Goal: Task Accomplishment & Management: Complete application form

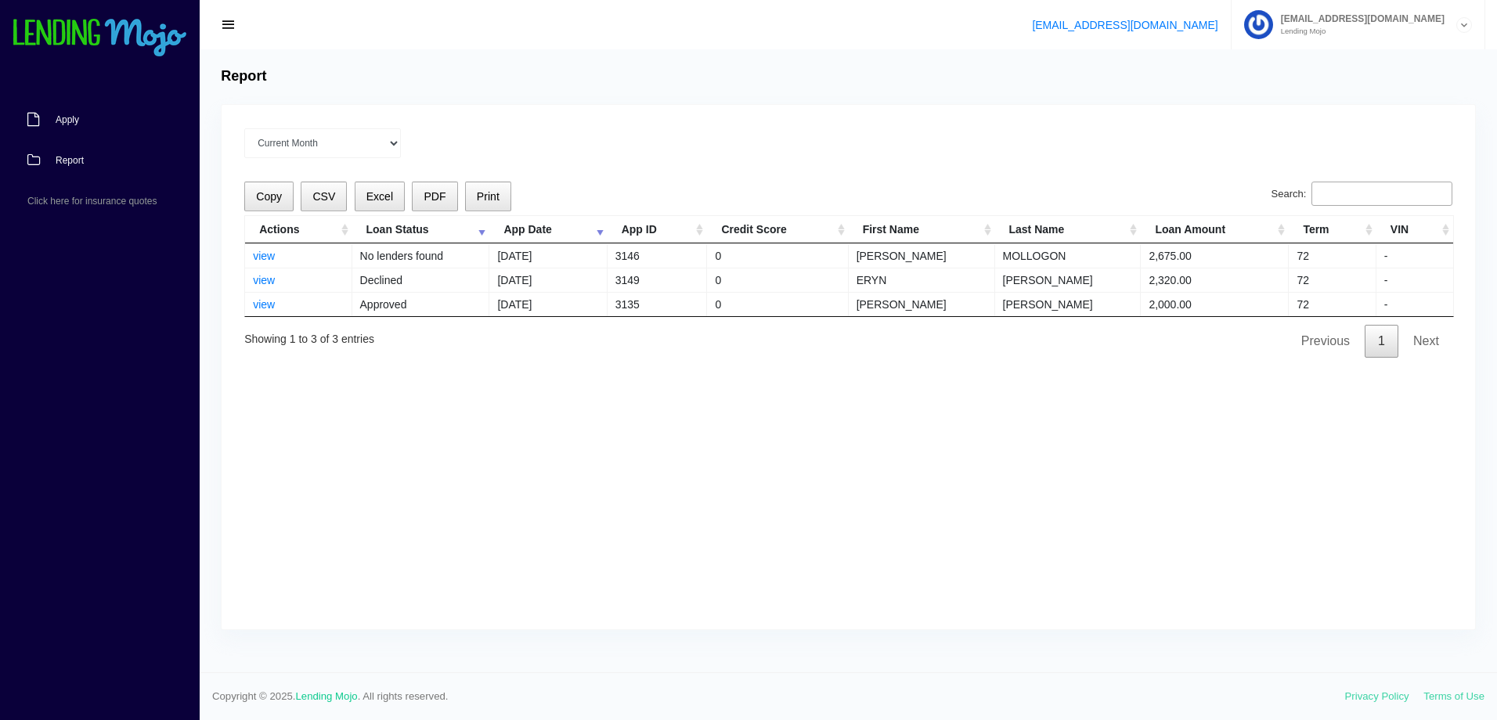
click at [95, 116] on link "Apply" at bounding box center [92, 119] width 184 height 41
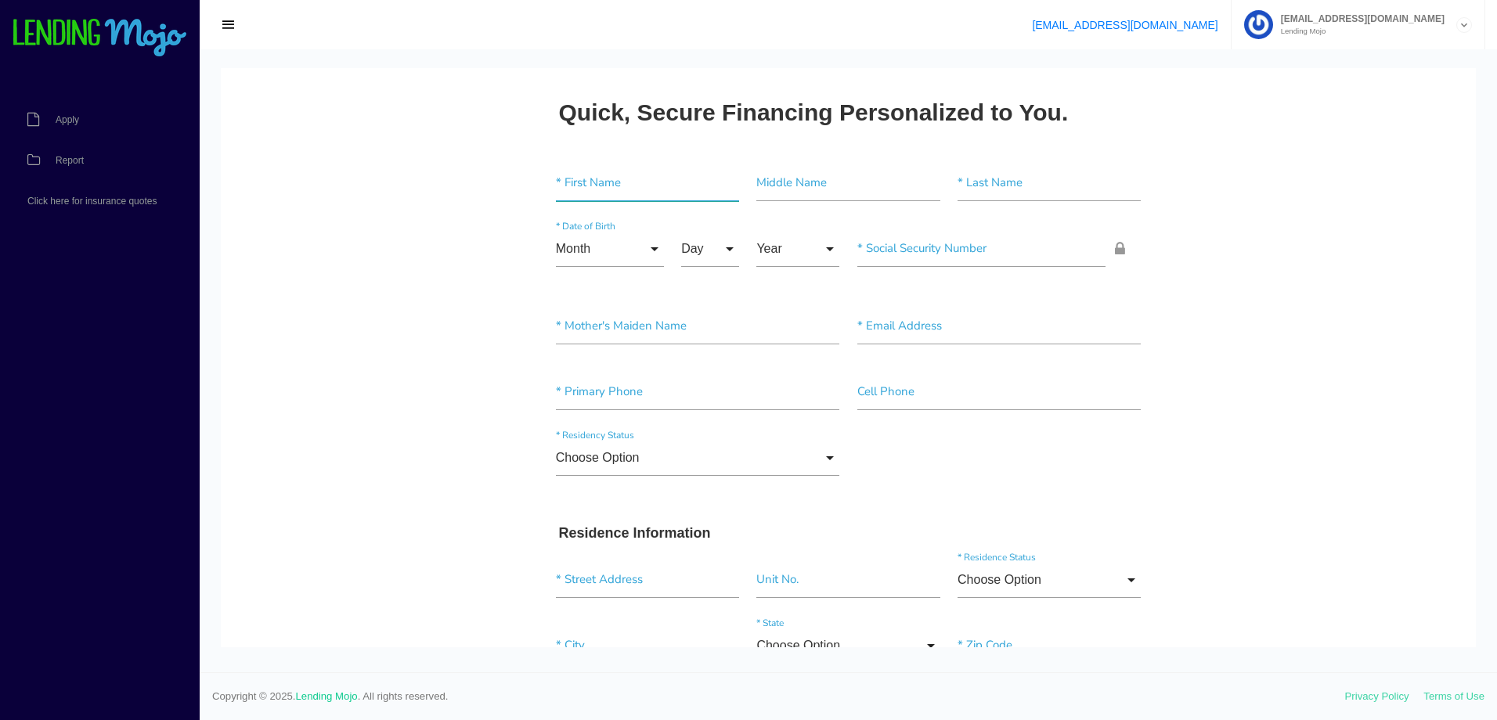
click at [591, 188] on input"] "text" at bounding box center [647, 183] width 183 height 36
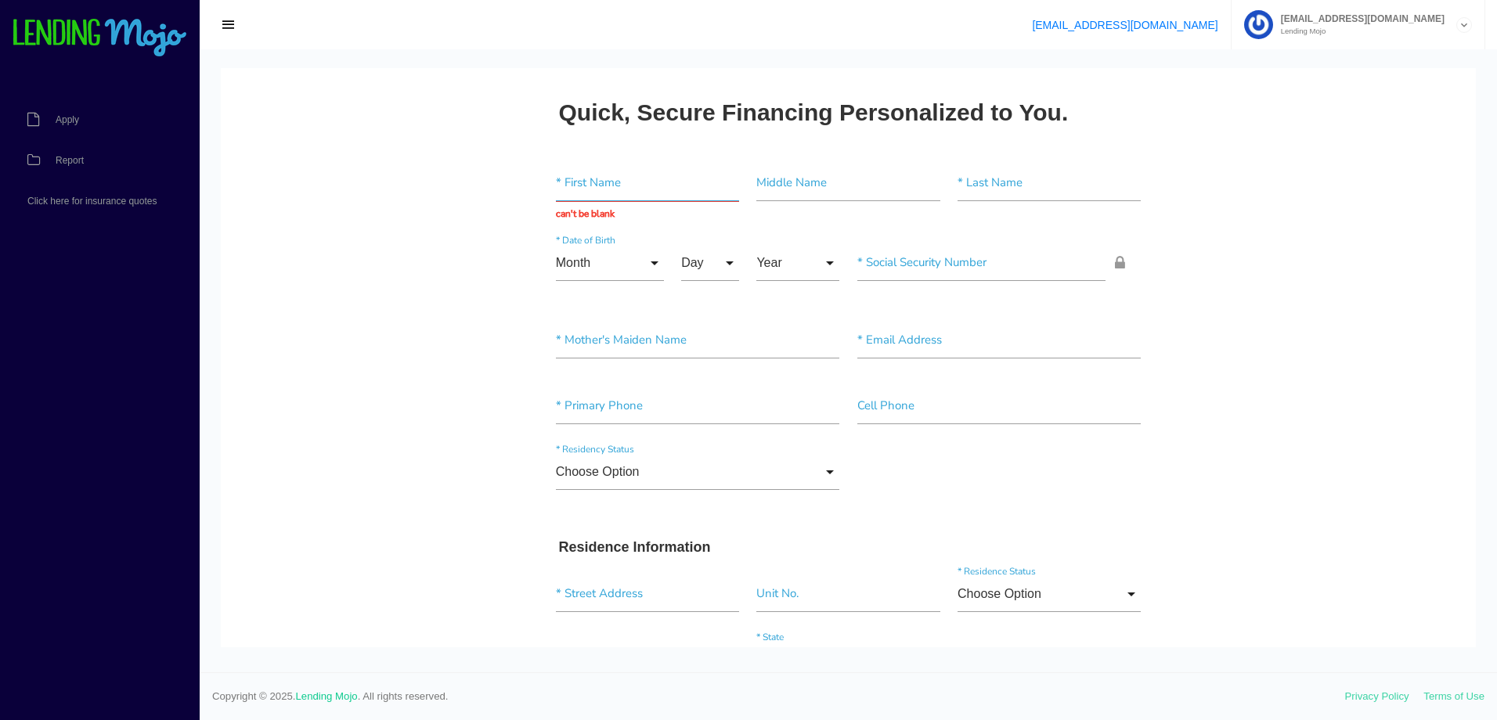
click at [629, 176] on input "text" at bounding box center [647, 183] width 183 height 36
paste input "MELANIE"
type input "MELANIE"
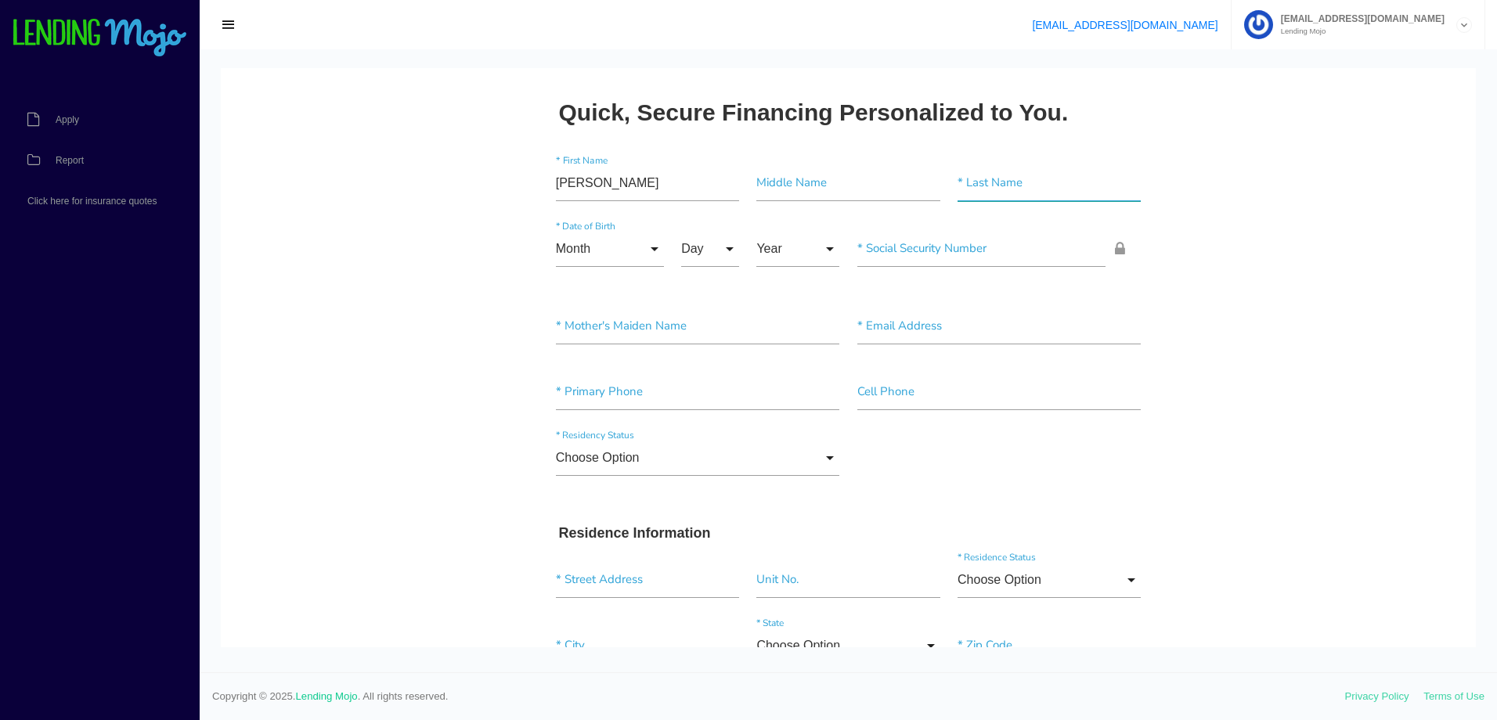
click at [1026, 176] on input"] "text" at bounding box center [1049, 183] width 183 height 36
paste input"] "[PERSON_NAME]"
type input"] "[PERSON_NAME]"
click at [579, 253] on input "Month" at bounding box center [610, 249] width 108 height 36
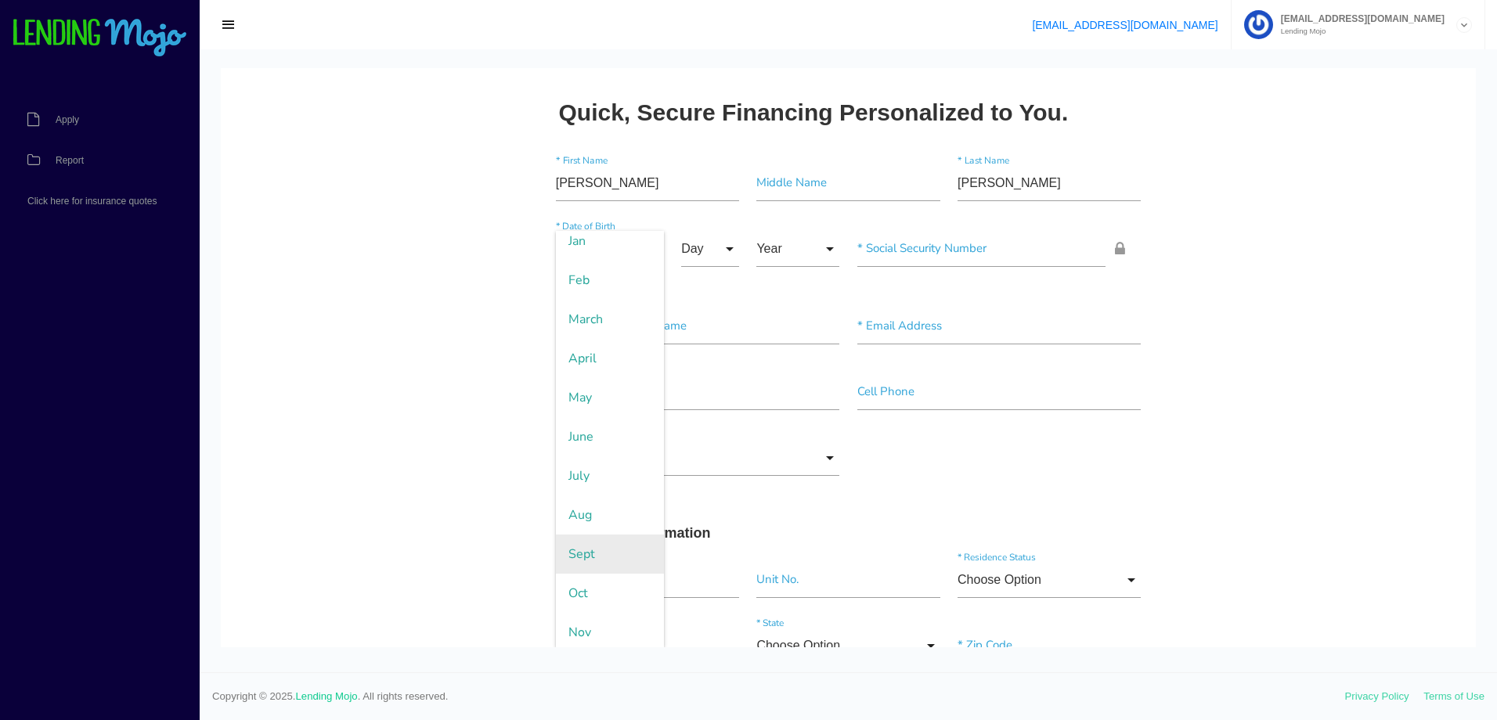
scroll to position [92, 0]
drag, startPoint x: 588, startPoint y: 592, endPoint x: 587, endPoint y: 583, distance: 9.4
click at [587, 592] on span "Nov" at bounding box center [610, 588] width 108 height 39
type input "Nov"
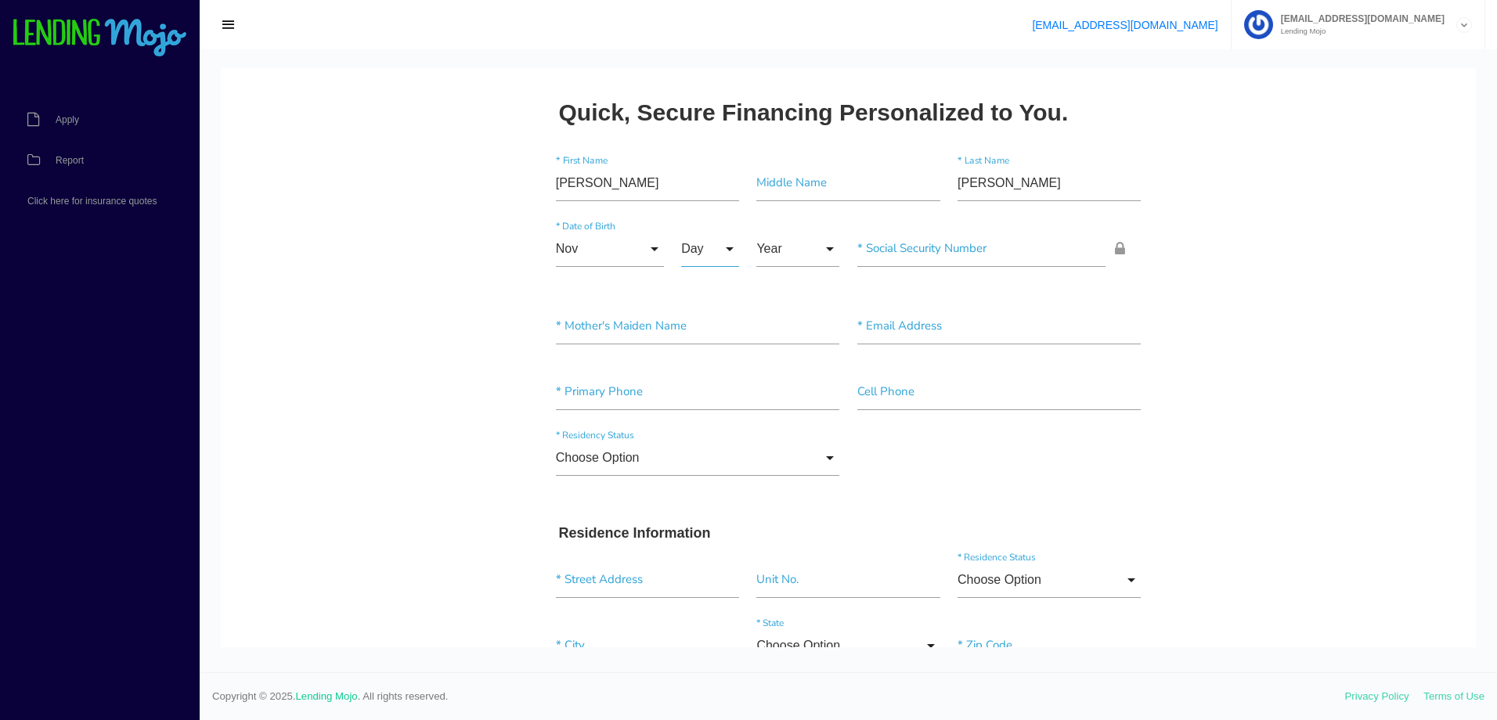
click at [694, 241] on input "Day" at bounding box center [710, 249] width 58 height 36
click at [704, 243] on span "21" at bounding box center [720, 236] width 78 height 39
type input "21"
drag, startPoint x: 786, startPoint y: 245, endPoint x: 792, endPoint y: 277, distance: 32.7
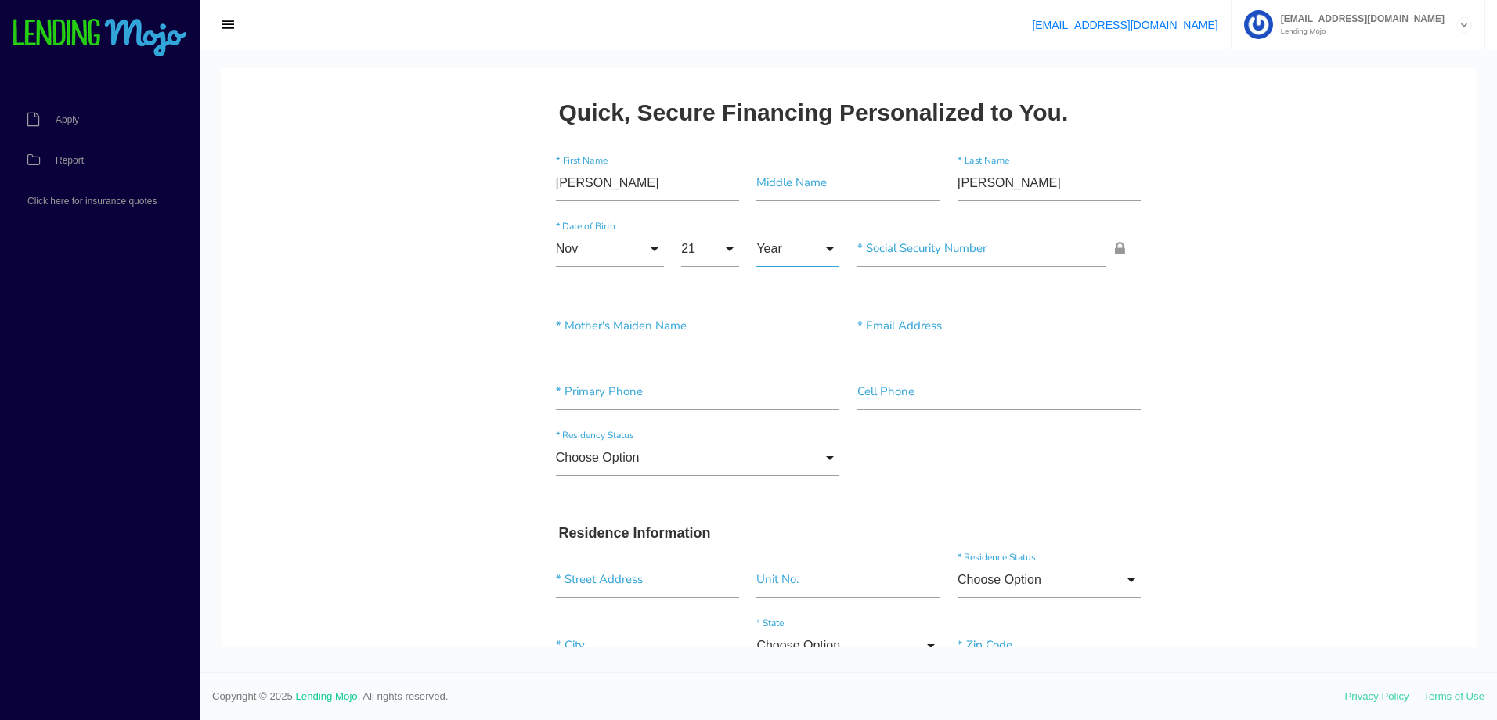
click at [787, 244] on input "Year" at bounding box center [797, 249] width 83 height 36
click at [784, 326] on span "1996" at bounding box center [797, 328] width 83 height 39
type input "1996"
click at [904, 256] on input"] "text" at bounding box center [981, 249] width 249 height 36
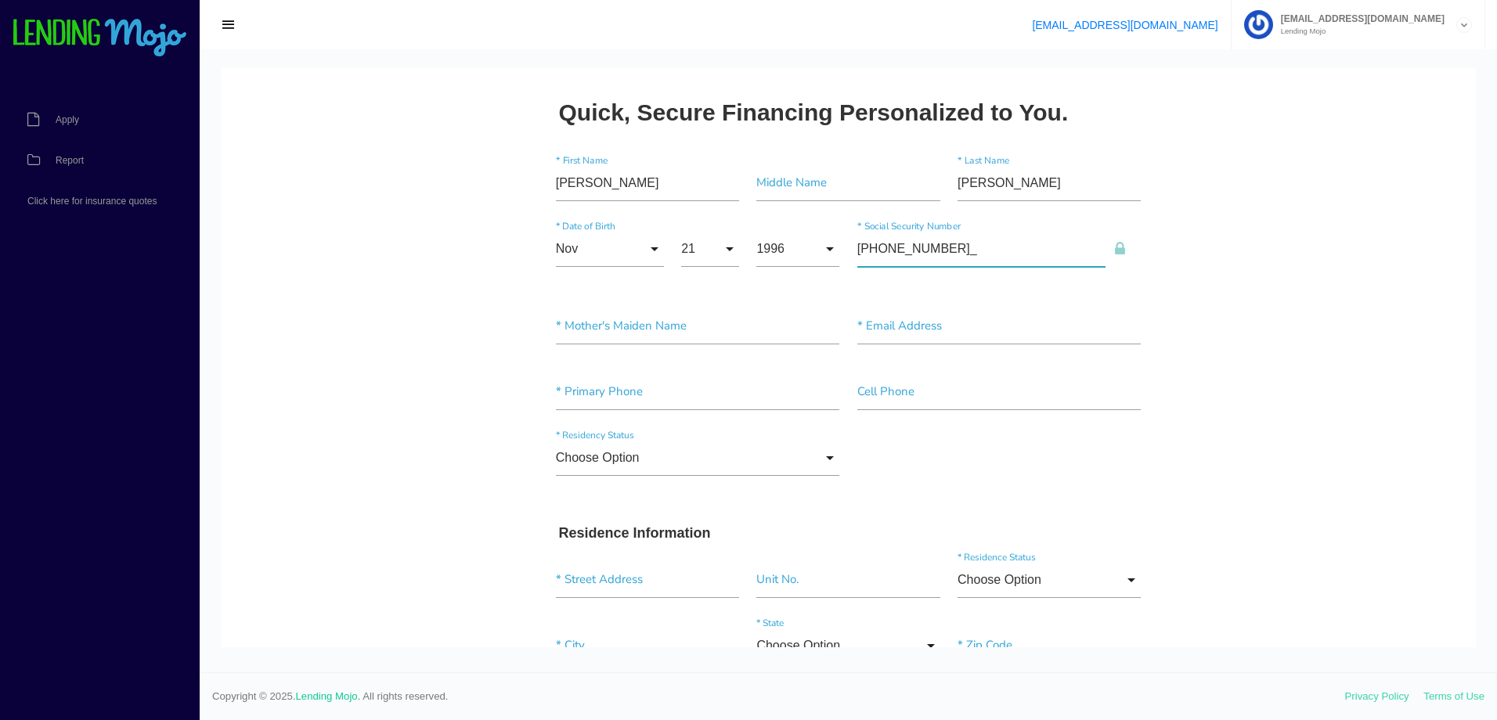
type input"] "424-45-6021"
click at [662, 319] on input"] "text" at bounding box center [698, 326] width 284 height 36
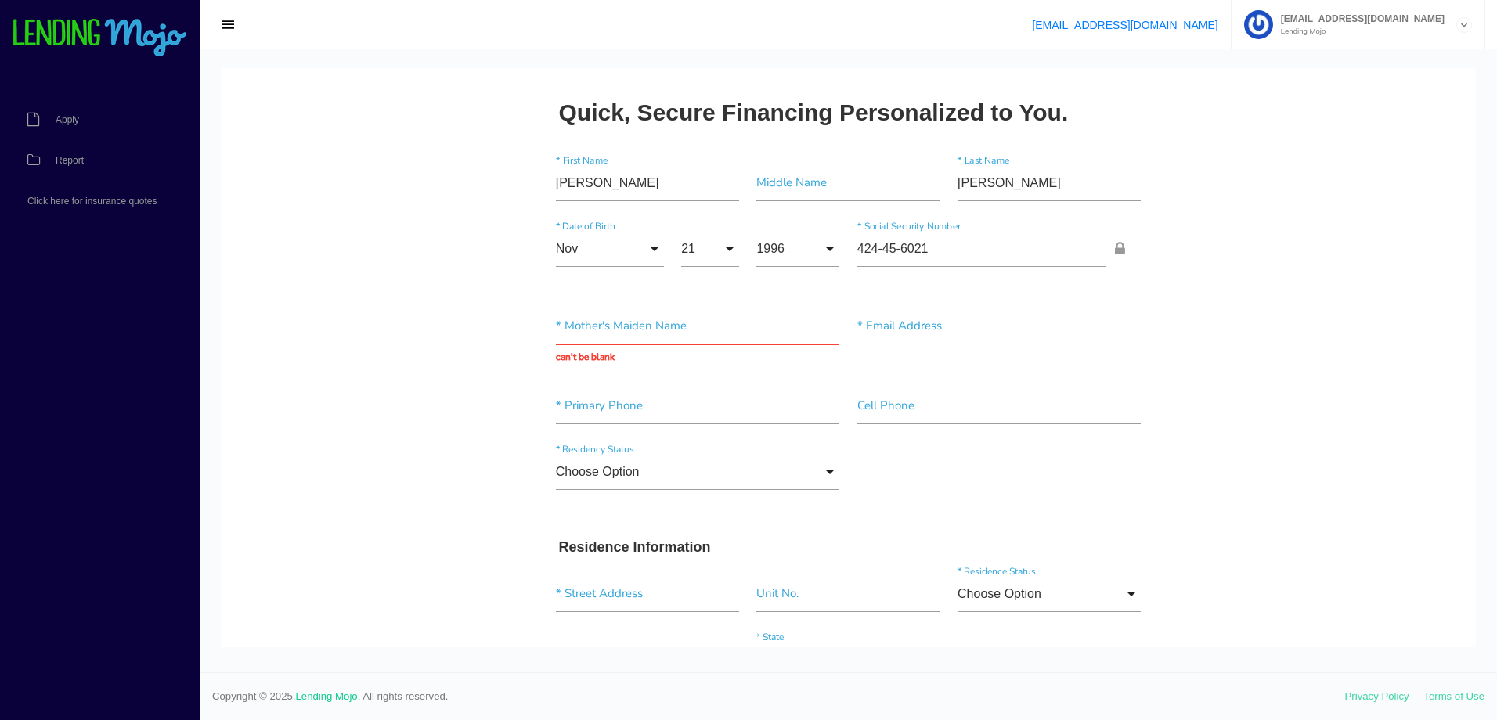
click at [615, 333] on input "text" at bounding box center [698, 326] width 284 height 36
paste input "[PERSON_NAME]"
type input "[PERSON_NAME]"
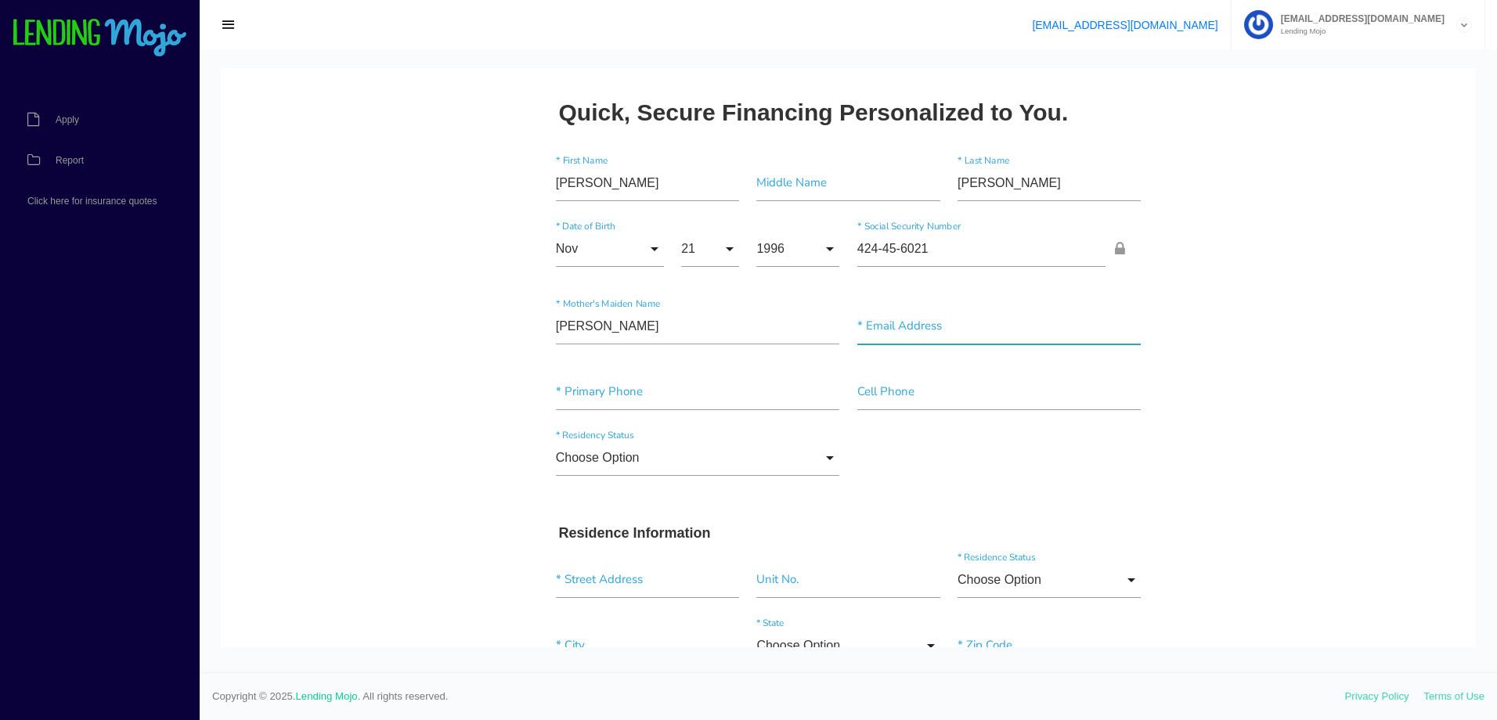
click at [918, 310] on input"] "text" at bounding box center [999, 326] width 284 height 36
paste input"] "melaniecagle70@gmail.com"
type input"] "melaniecagle70@gmail.com"
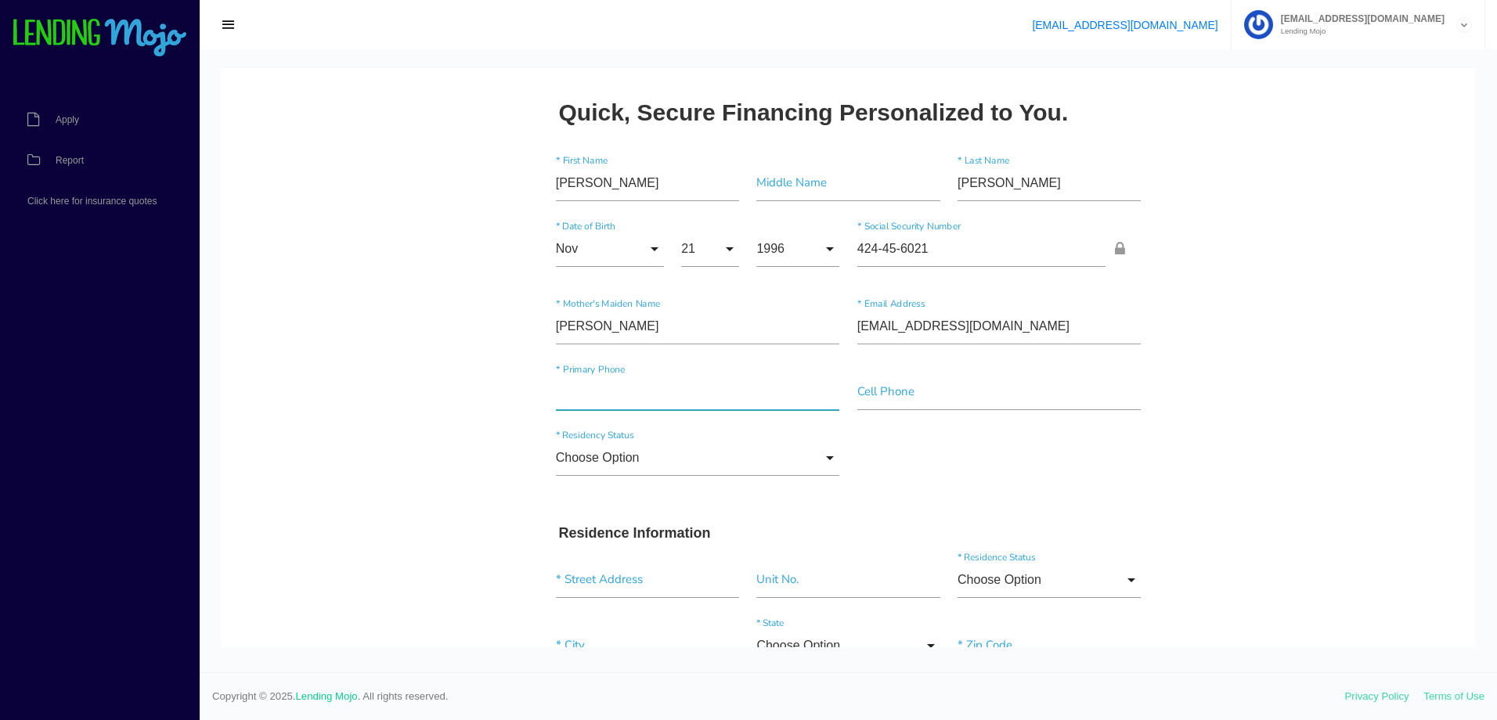
click at [630, 401] on input"] "text" at bounding box center [698, 392] width 284 height 36
type input"] "(205) 544-5808"
click at [651, 457] on input "Choose Option" at bounding box center [698, 458] width 284 height 36
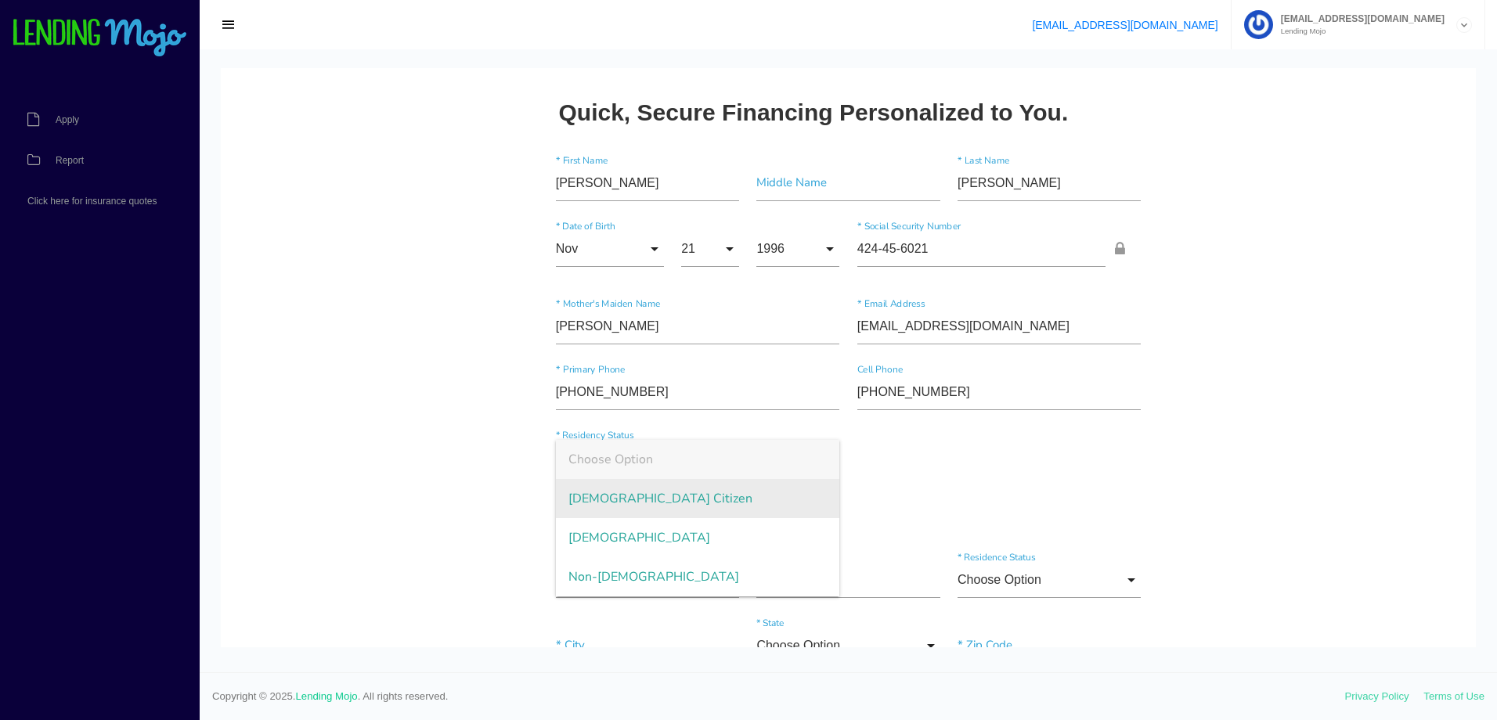
click at [617, 504] on span "US Citizen" at bounding box center [698, 498] width 284 height 39
type input "US Citizen"
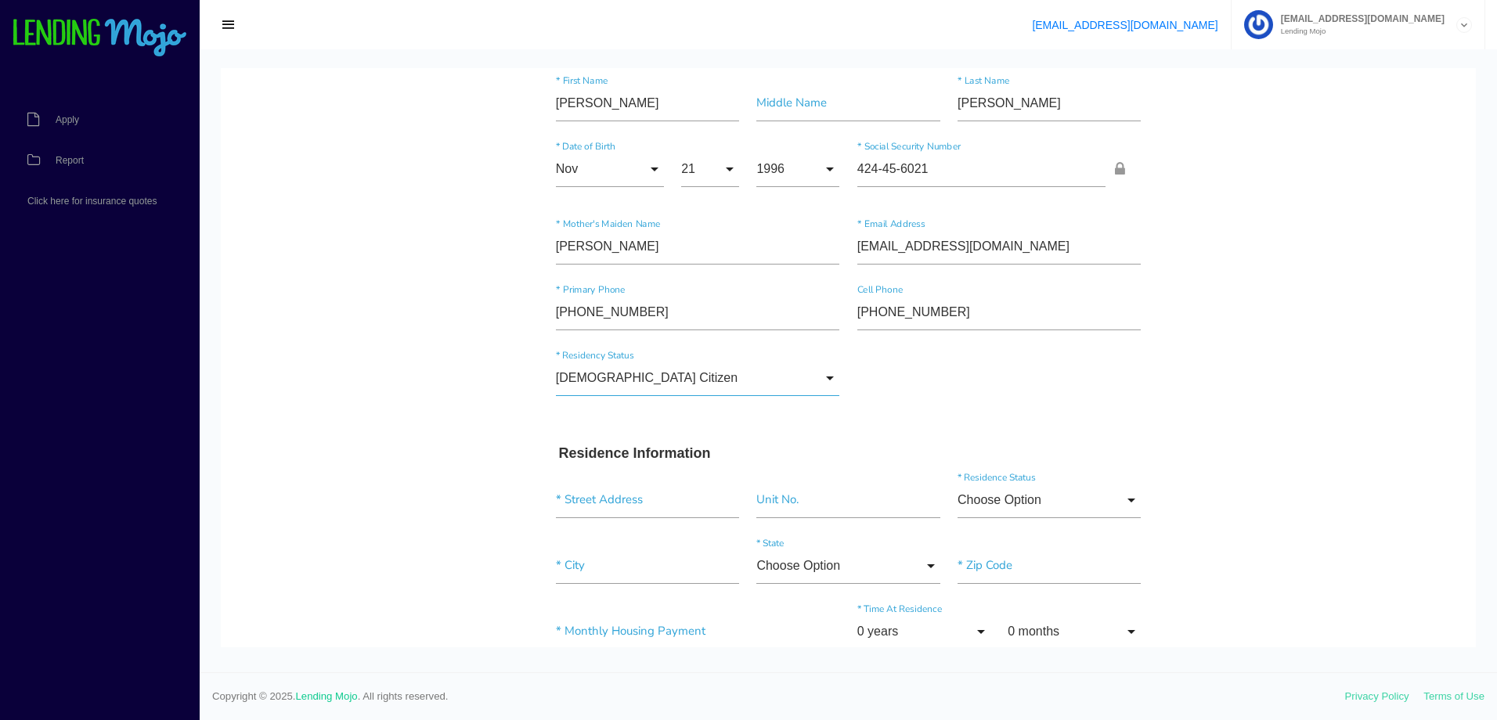
scroll to position [157, 0]
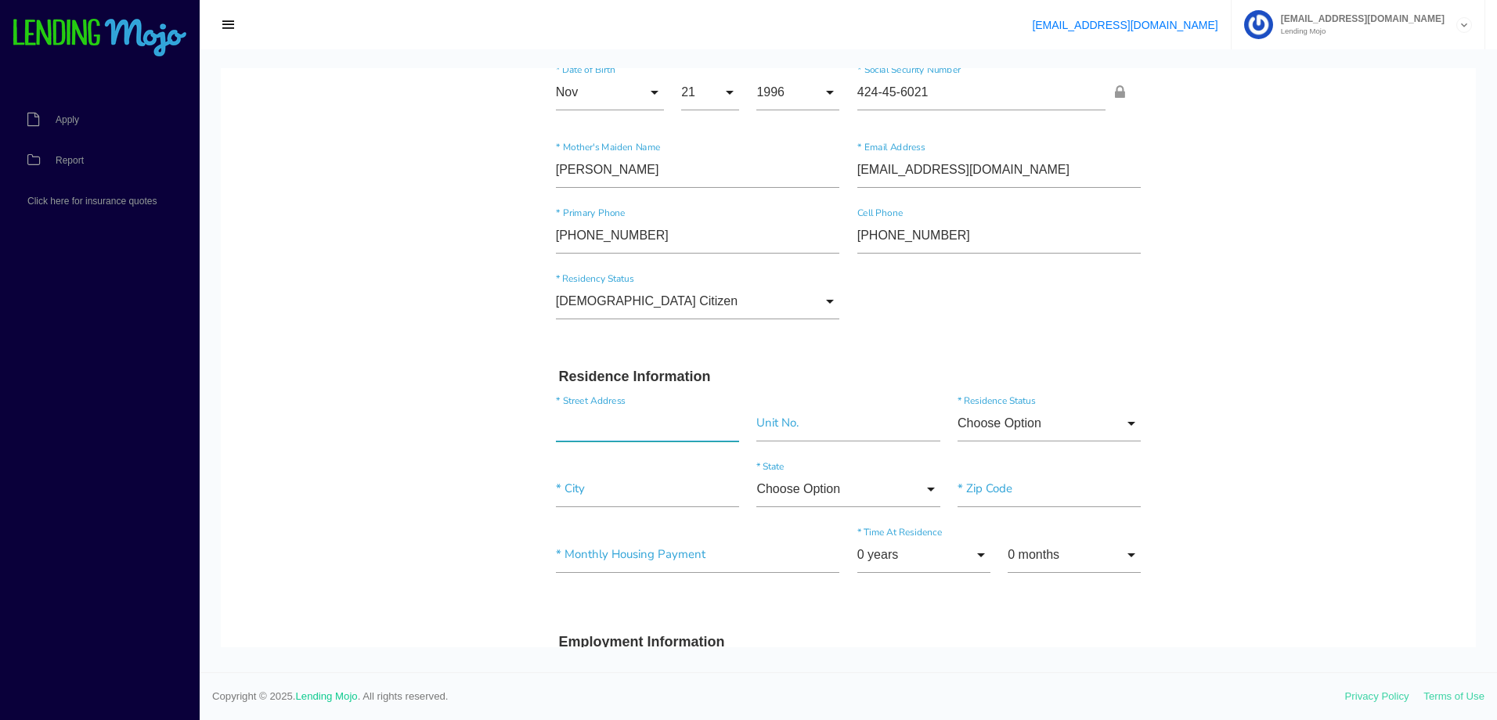
click at [613, 431] on input "text" at bounding box center [647, 424] width 183 height 36
paste input "676 SHARON BLVD"
type input "676 Sharon Lane, Villa Park, CA, USA"
drag, startPoint x: 594, startPoint y: 496, endPoint x: 681, endPoint y: 496, distance: 86.9
paste input"] "DORA"
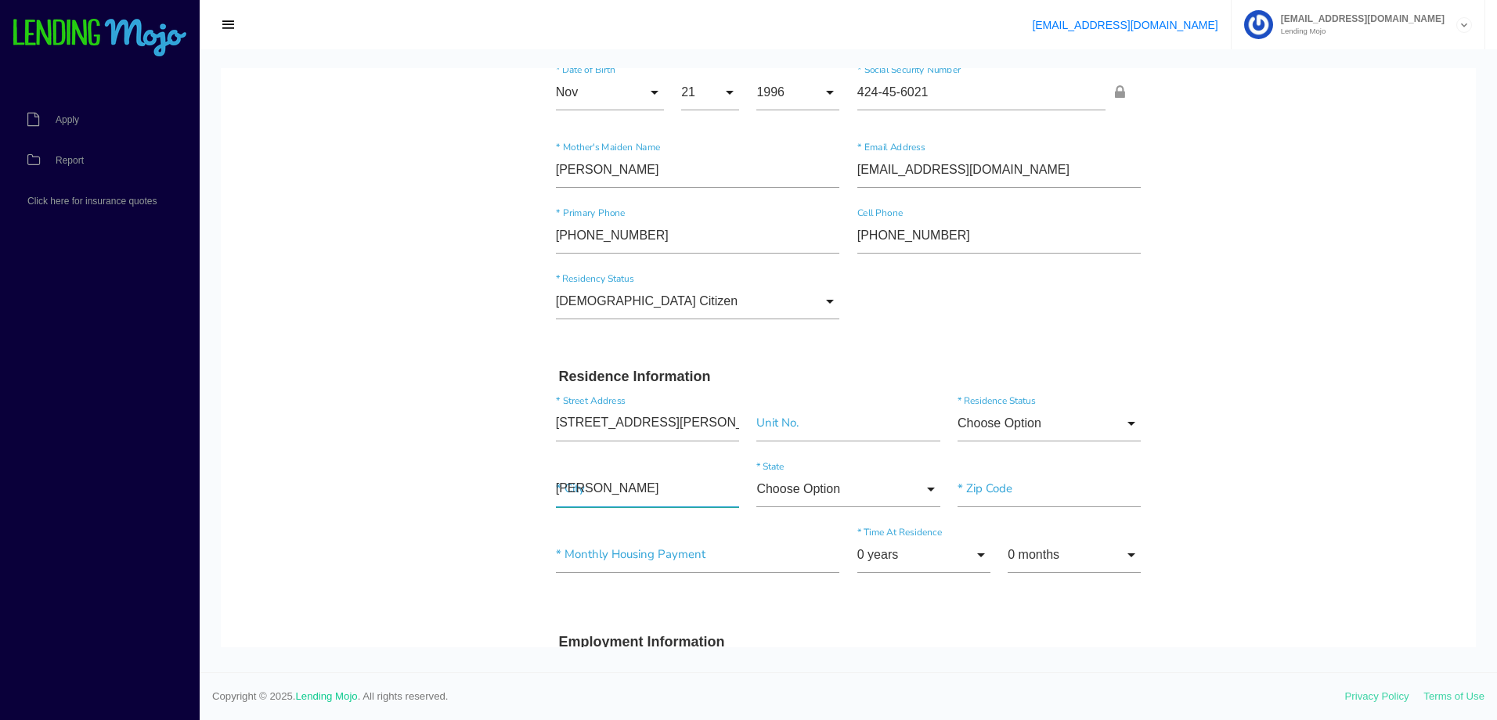
type input"] "Villa Park"
type input"] "92861"
type input "Sharon Ln"
drag, startPoint x: 619, startPoint y: 486, endPoint x: 519, endPoint y: 479, distance: 99.7
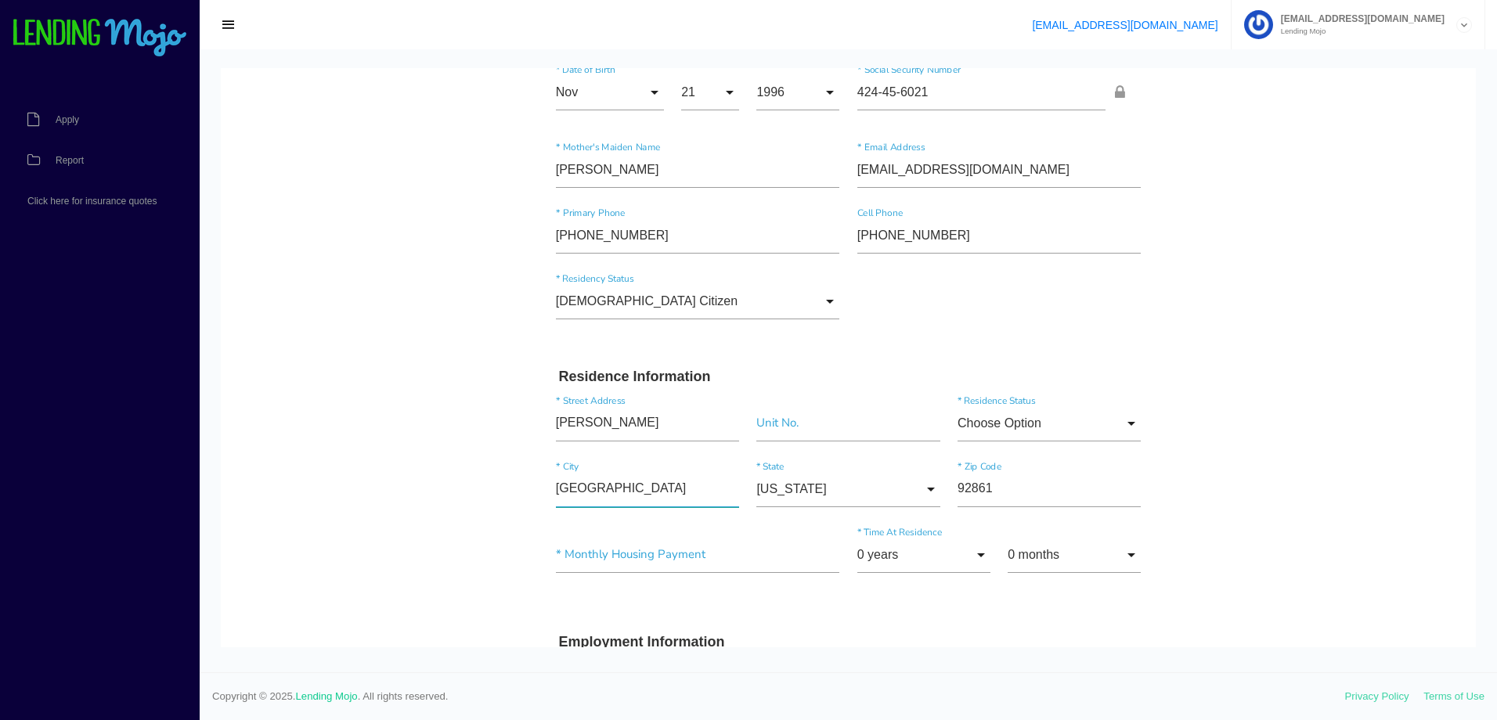
paste input"] "DORA"
type input"] "DORA"
click at [813, 487] on input "California" at bounding box center [847, 489] width 183 height 36
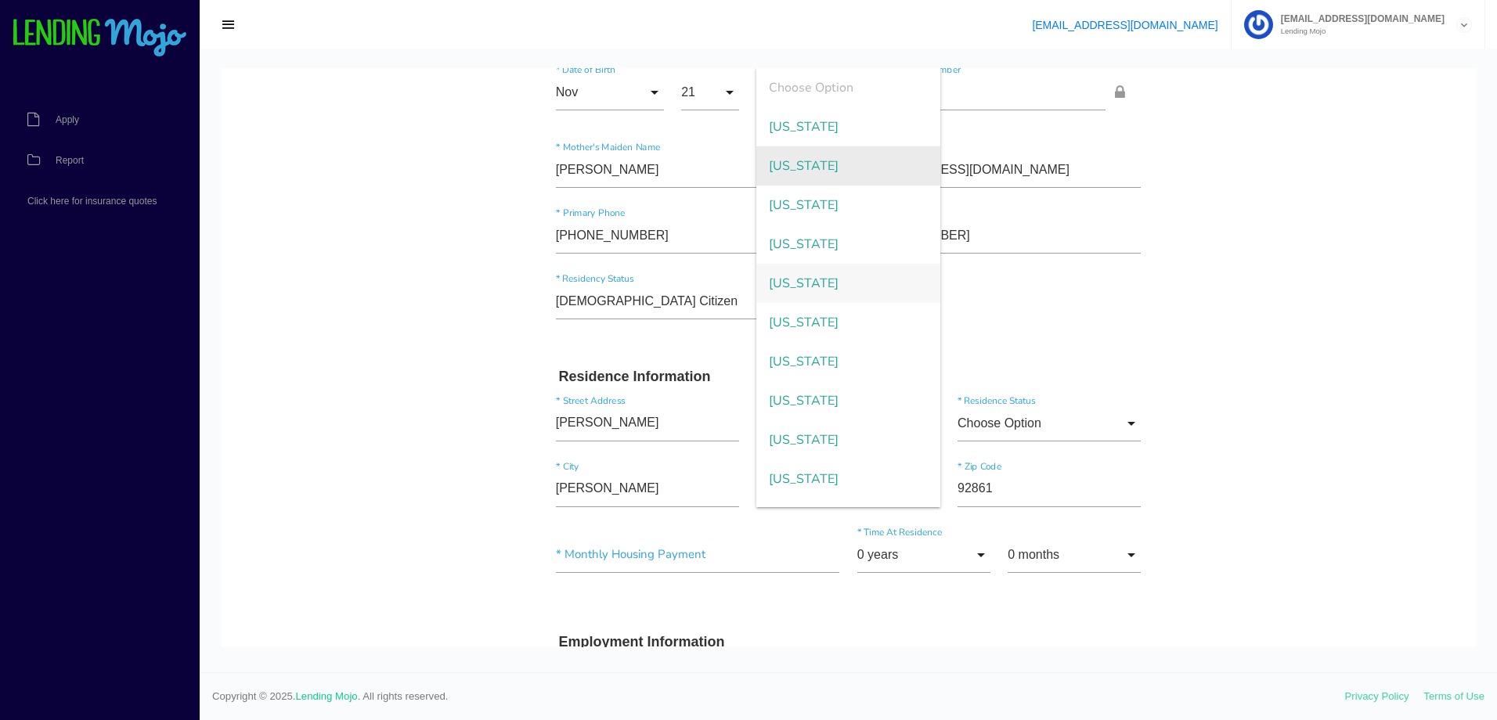
click at [828, 173] on span "Alabama" at bounding box center [847, 165] width 183 height 39
type input "Alabama"
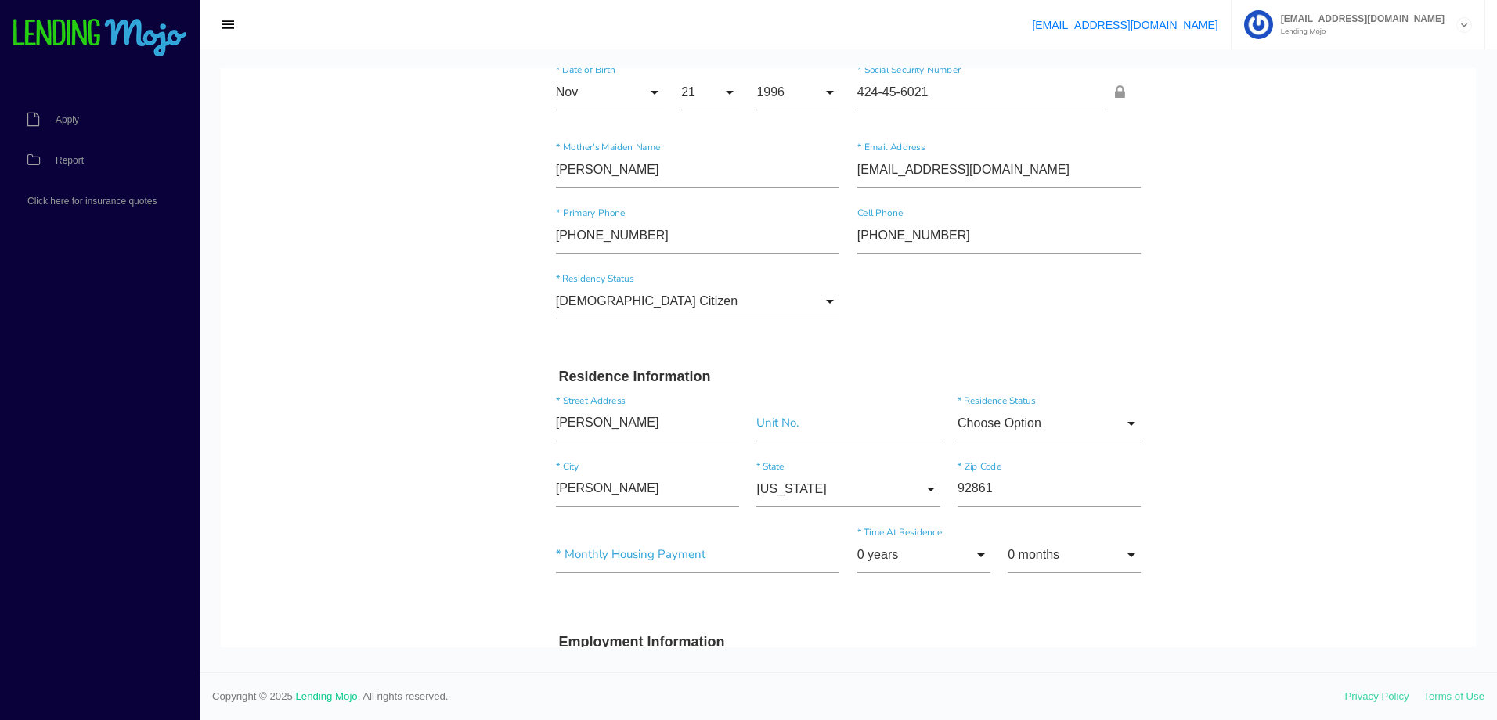
drag, startPoint x: 1033, startPoint y: 492, endPoint x: 908, endPoint y: 482, distance: 125.7
click at [908, 482] on div "DORA * City Alabama Choose Option Alaska Alabama Arkansas Arizona California Co…" at bounding box center [848, 493] width 603 height 66
type input"] "v"
paste input"] "35062"
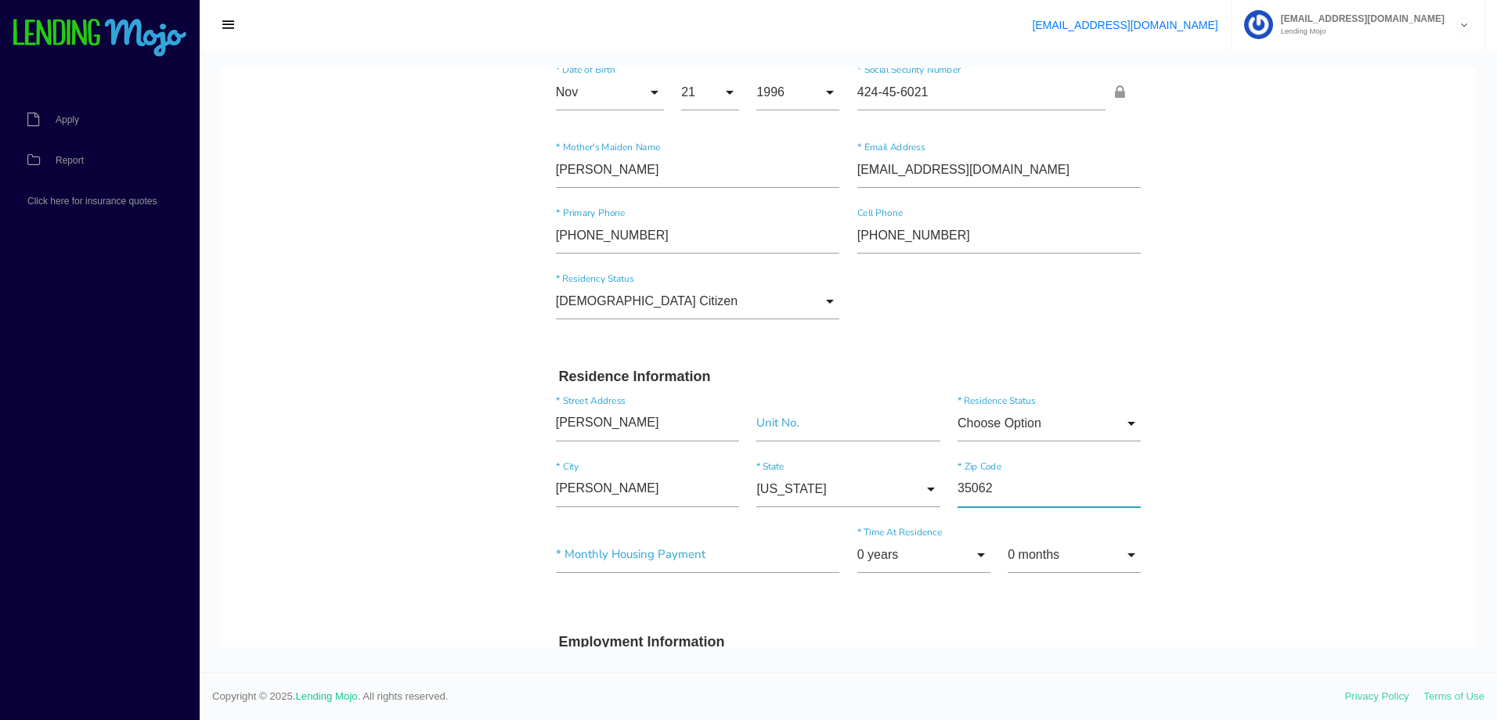
type input"] "35062"
click at [1001, 425] on input "Choose Option" at bounding box center [1049, 424] width 183 height 36
click at [1008, 574] on span "Other" at bounding box center [1049, 581] width 183 height 39
type input "Other"
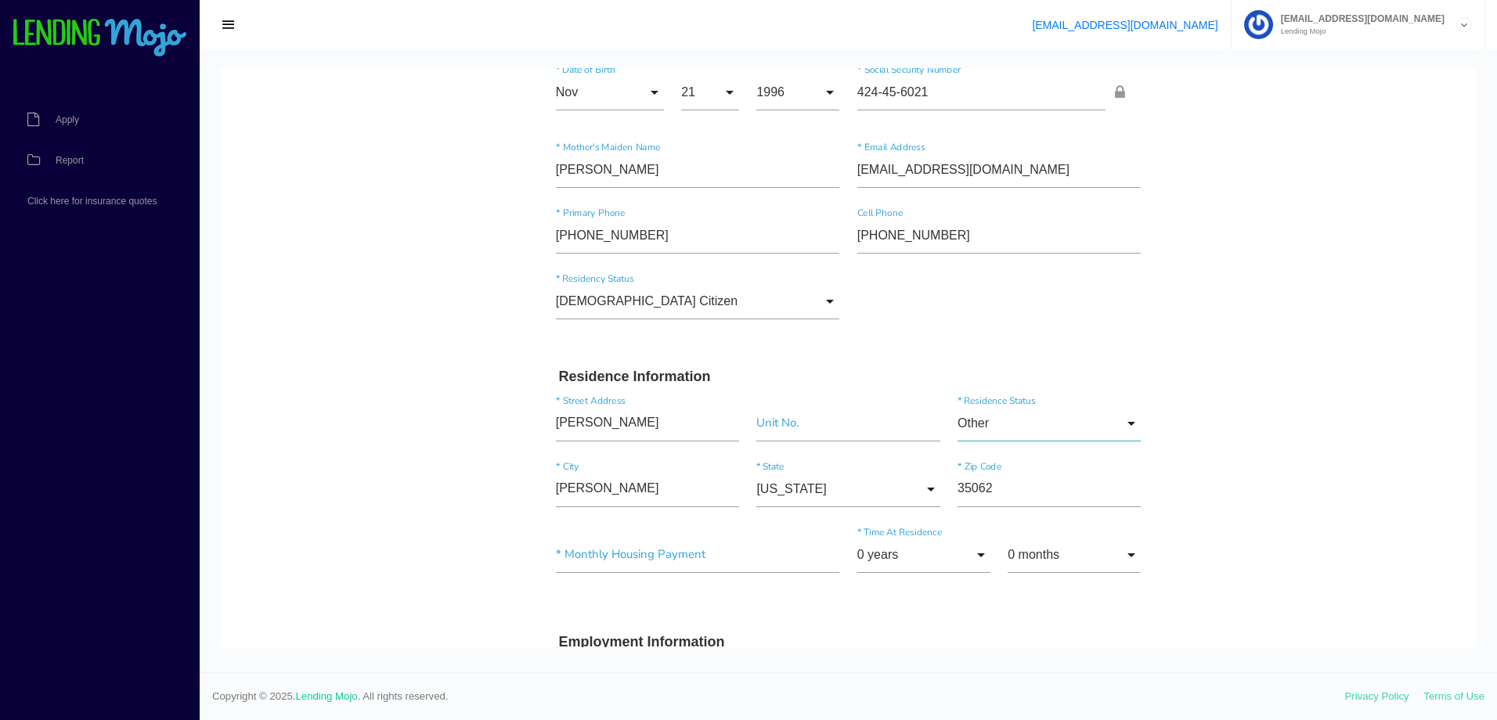
click at [990, 427] on input "Other" at bounding box center [1049, 424] width 183 height 36
click at [1006, 577] on span "Other" at bounding box center [1049, 581] width 183 height 39
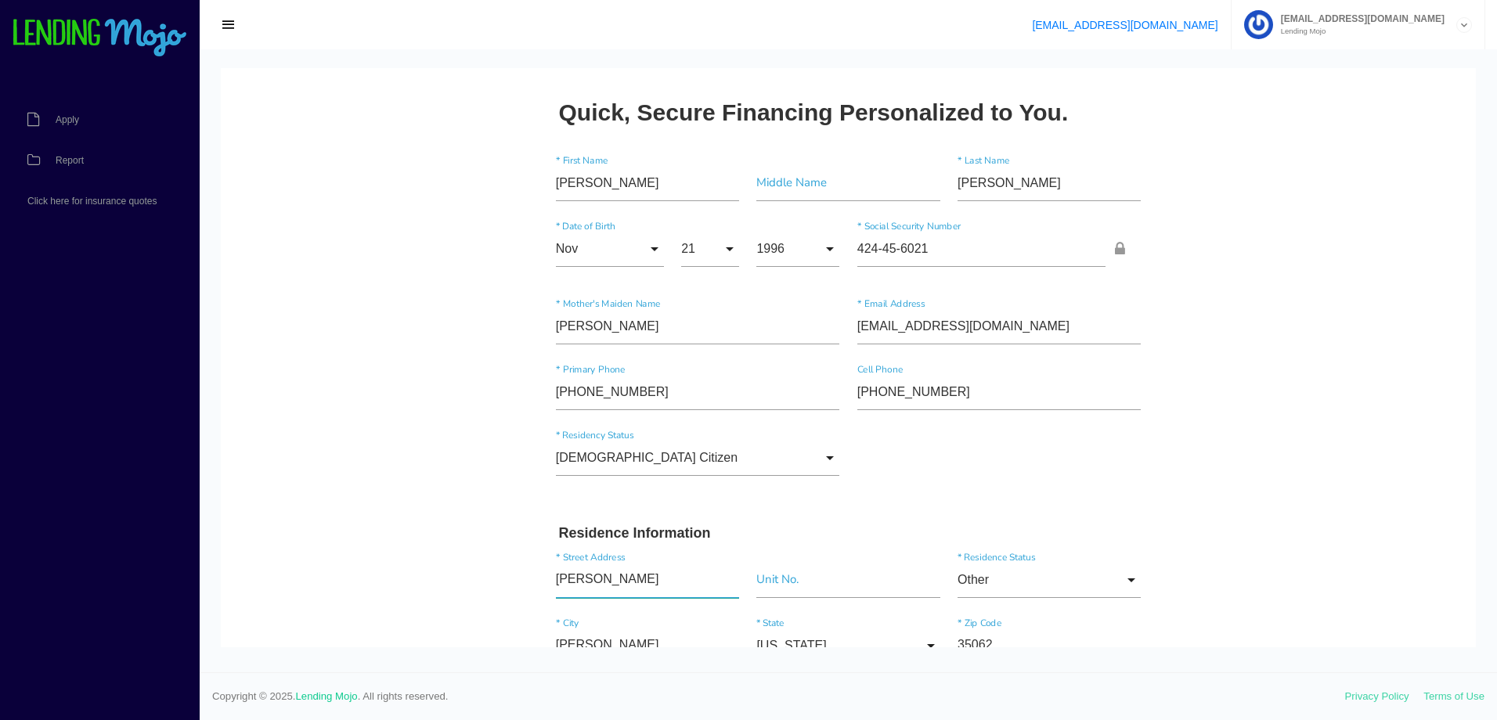
drag, startPoint x: 636, startPoint y: 582, endPoint x: 419, endPoint y: 585, distance: 216.9
paste input "676 SHARON BLVD"
type input "676 SHARON BLVD"
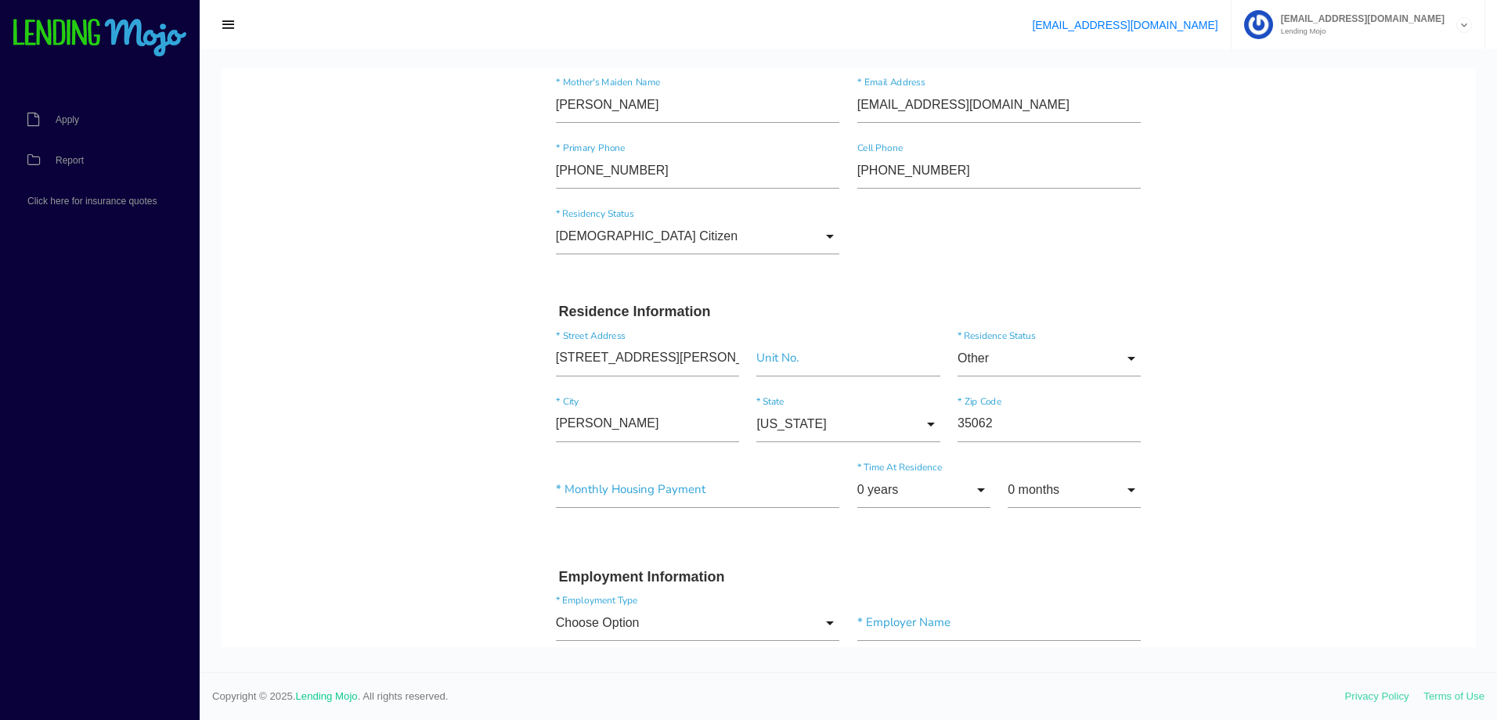
scroll to position [235, 0]
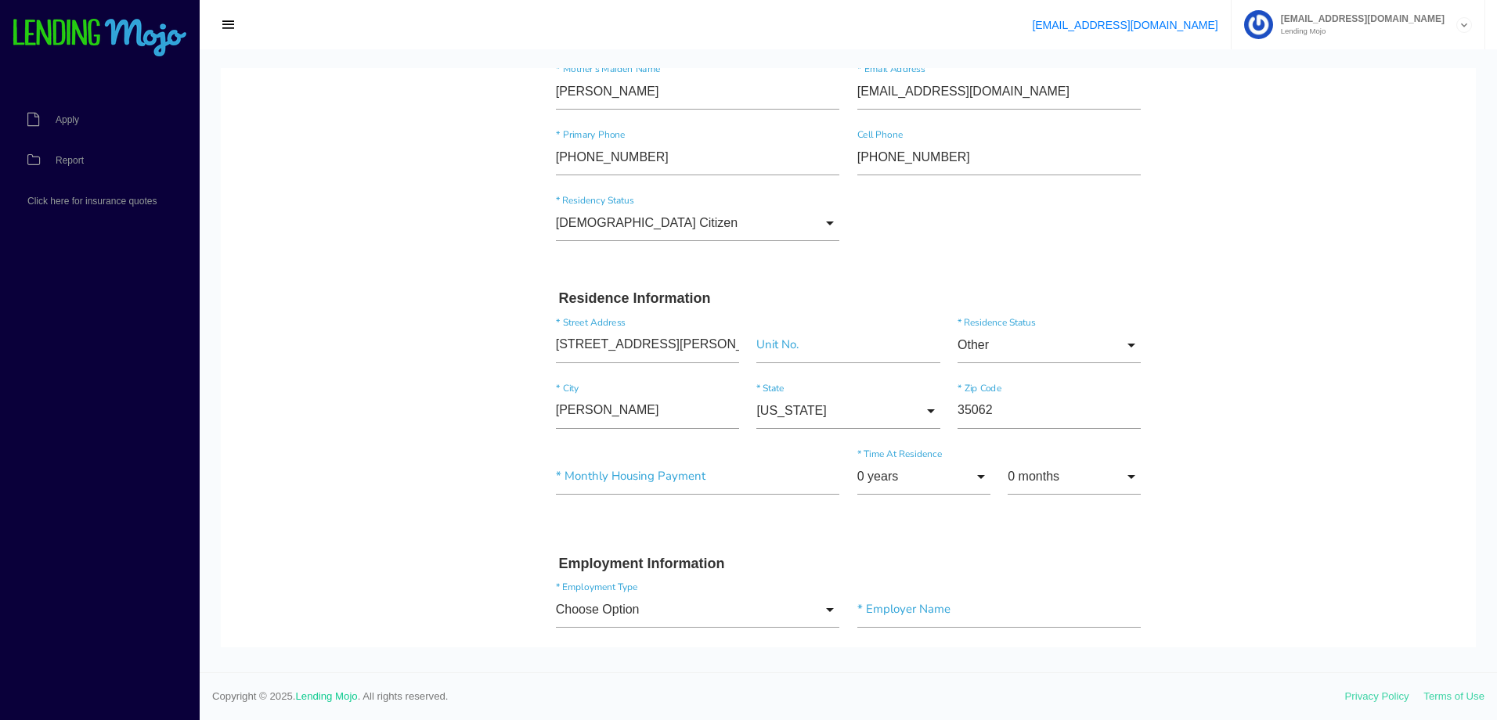
drag, startPoint x: 1382, startPoint y: 480, endPoint x: 1239, endPoint y: 480, distance: 143.3
click at [1382, 479] on body "Quick, Secure Financing Personalized to You. MELANIE * First Name Middle Name C…" at bounding box center [848, 702] width 1255 height 1738
click at [702, 485] on input"] "text" at bounding box center [698, 477] width 284 height 36
click at [900, 476] on input "0 years" at bounding box center [923, 477] width 133 height 36
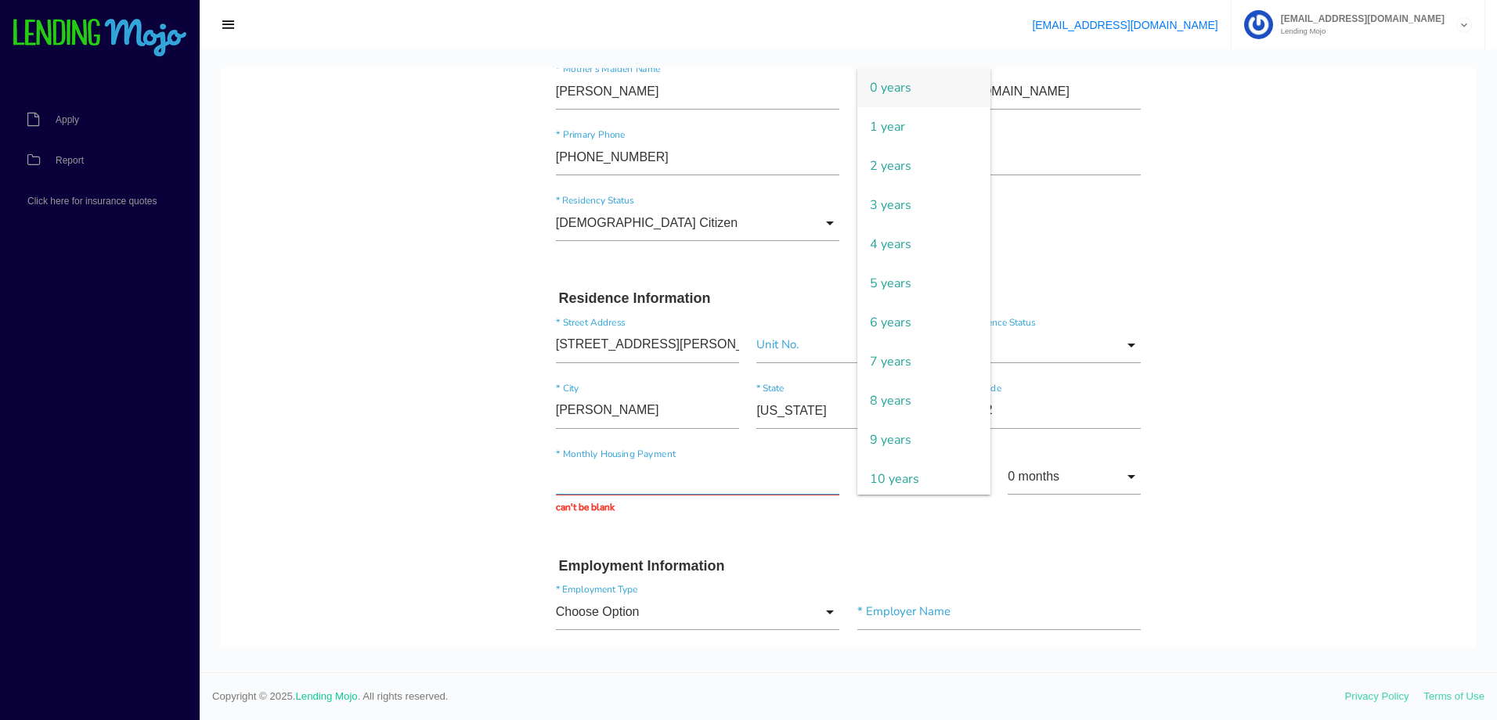
click at [688, 474] on input "text" at bounding box center [698, 477] width 284 height 36
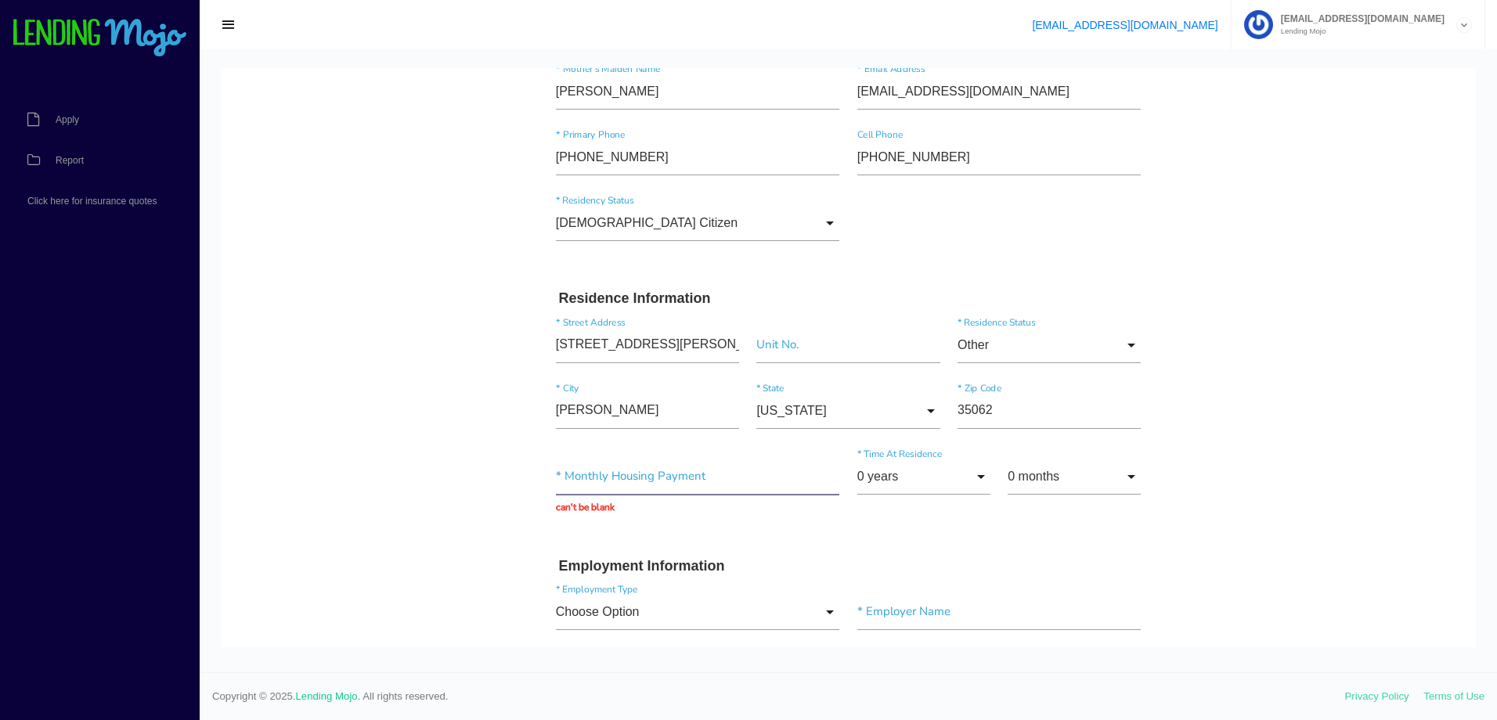
click at [688, 474] on input "text" at bounding box center [698, 477] width 284 height 36
click at [999, 524] on div "* Monthly Housing Payment can't be blank 0 years 0 years 1 year 2 years 3 years…" at bounding box center [848, 487] width 603 height 80
click at [937, 482] on input "0 years" at bounding box center [923, 477] width 133 height 36
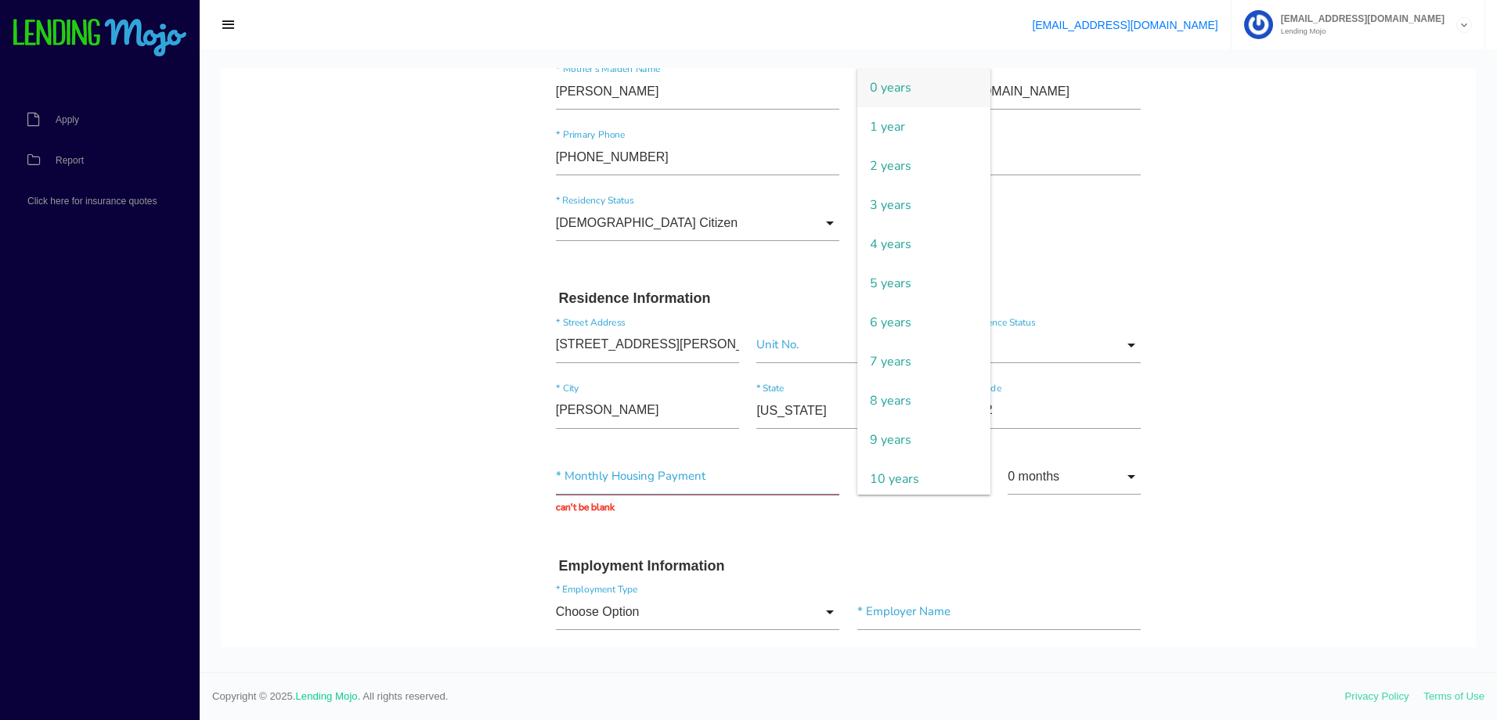
click at [729, 478] on input "text" at bounding box center [698, 477] width 284 height 36
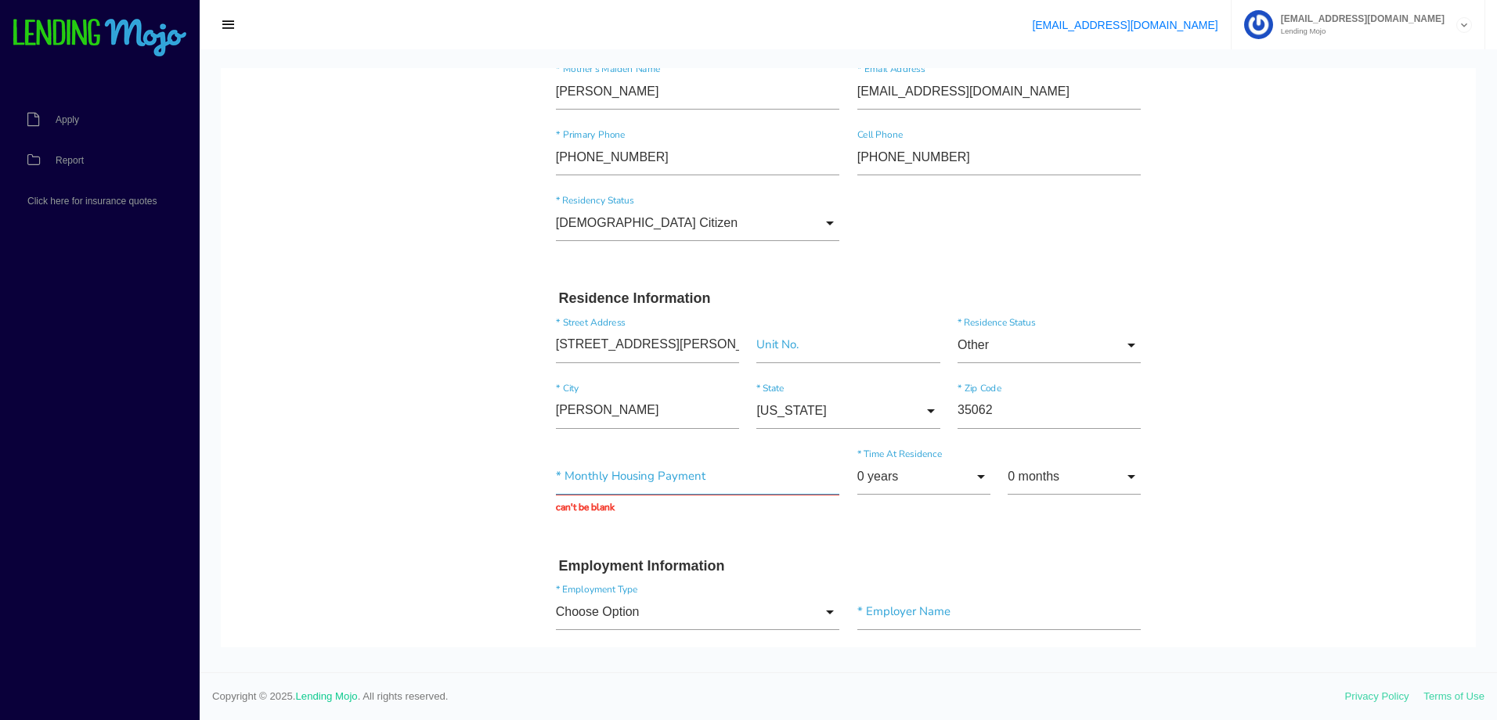
click at [729, 478] on input "text" at bounding box center [698, 477] width 284 height 36
type input "$0.00"
click at [870, 484] on input "0 years" at bounding box center [923, 477] width 133 height 36
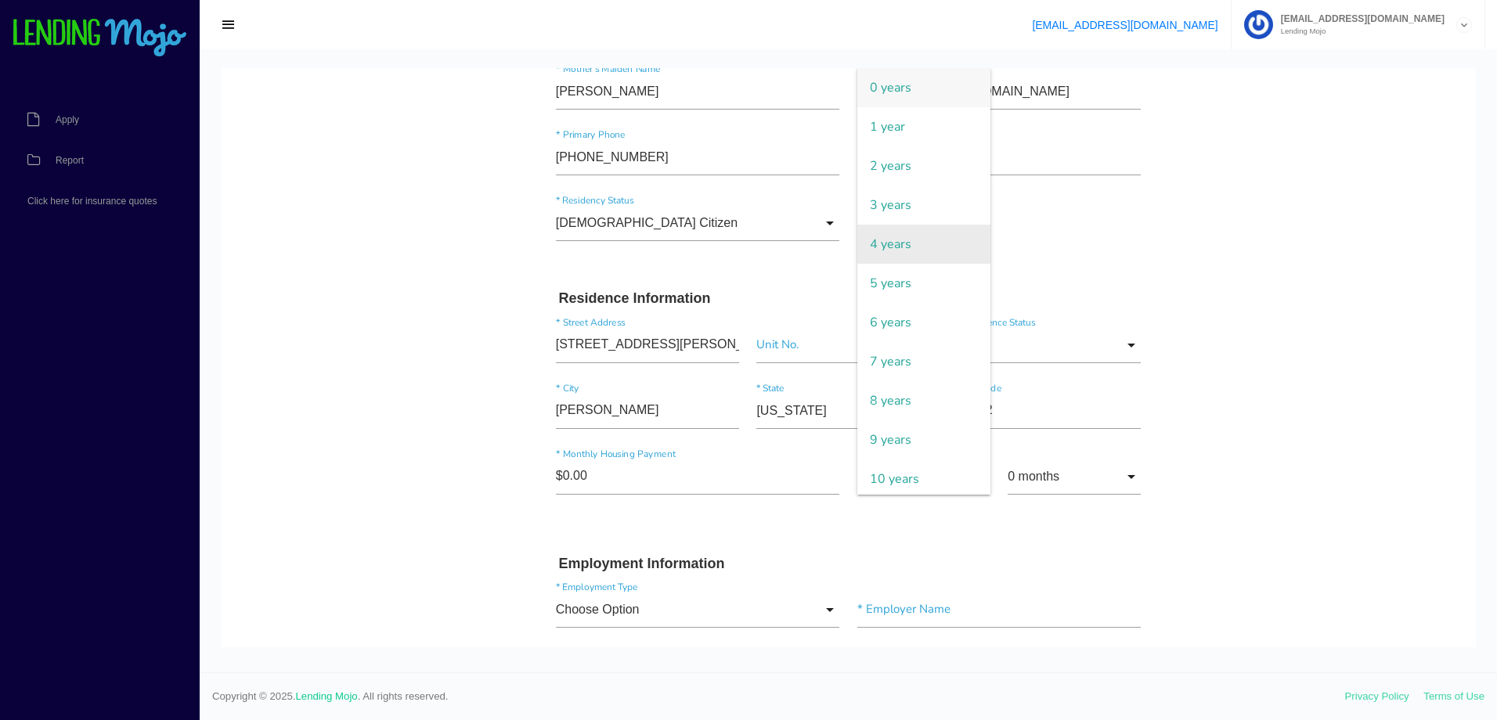
click at [893, 237] on span "4 years" at bounding box center [923, 244] width 133 height 39
type input "4 years"
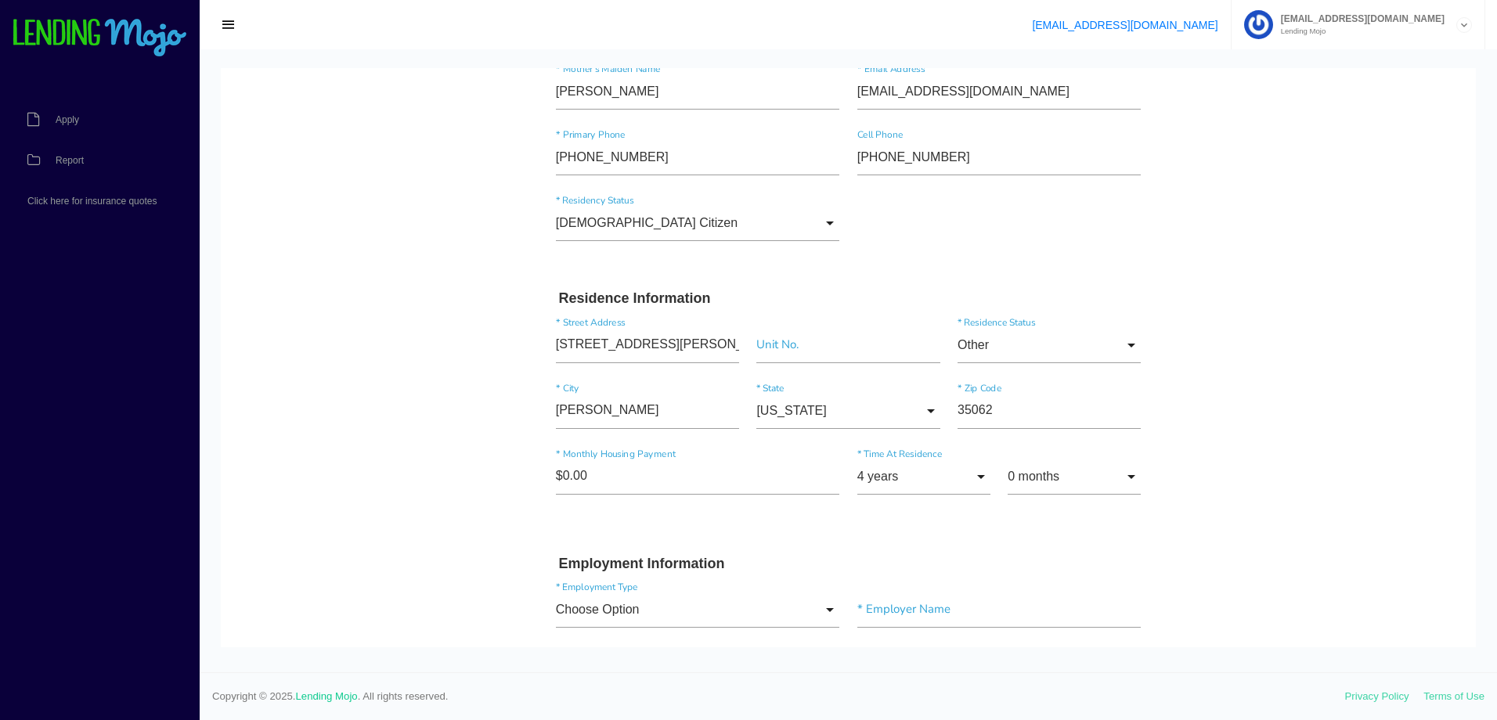
click at [1261, 431] on body "Quick, Secure Financing Personalized to You. MELANIE * First Name Middle Name C…" at bounding box center [848, 702] width 1255 height 1738
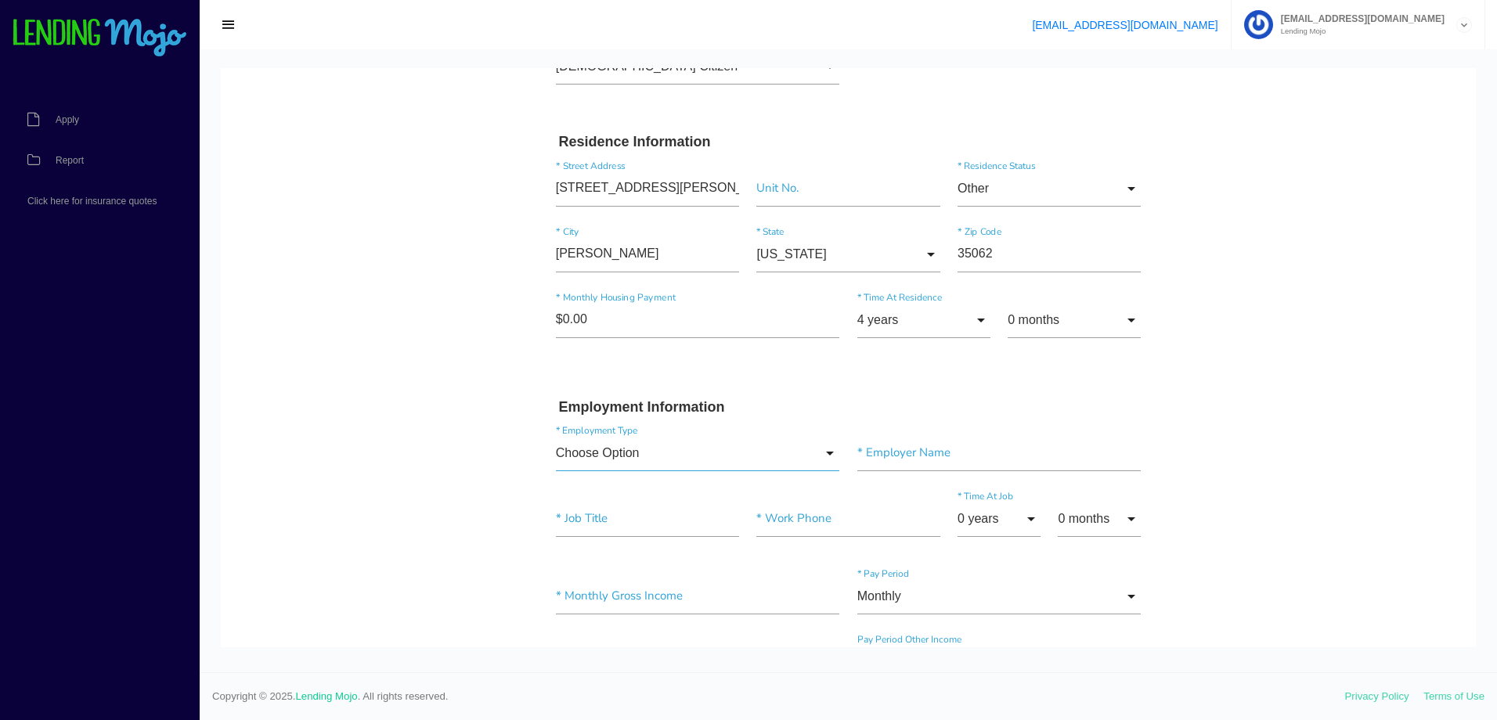
click at [657, 456] on input "Choose Option" at bounding box center [698, 453] width 284 height 36
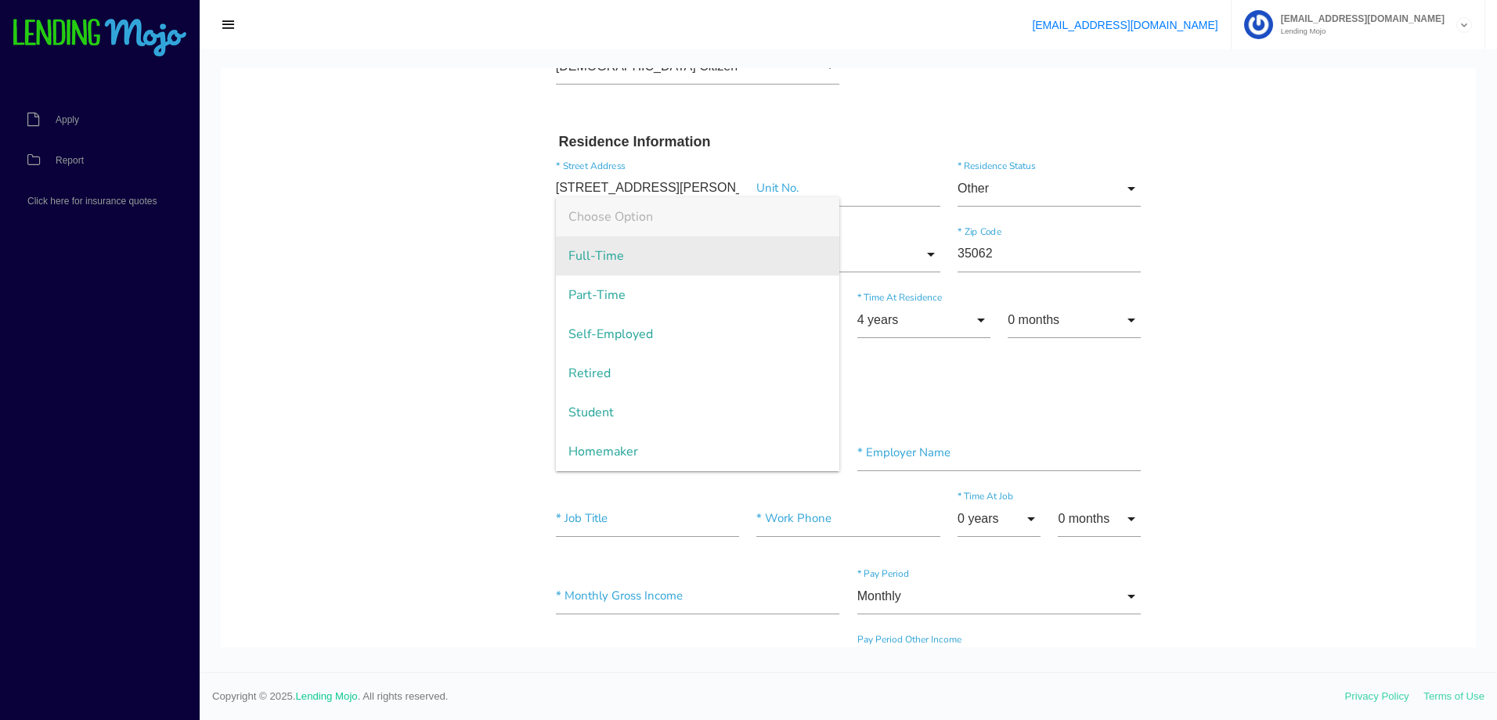
click at [644, 261] on span "Full-Time" at bounding box center [698, 255] width 284 height 39
type input "Full-Time"
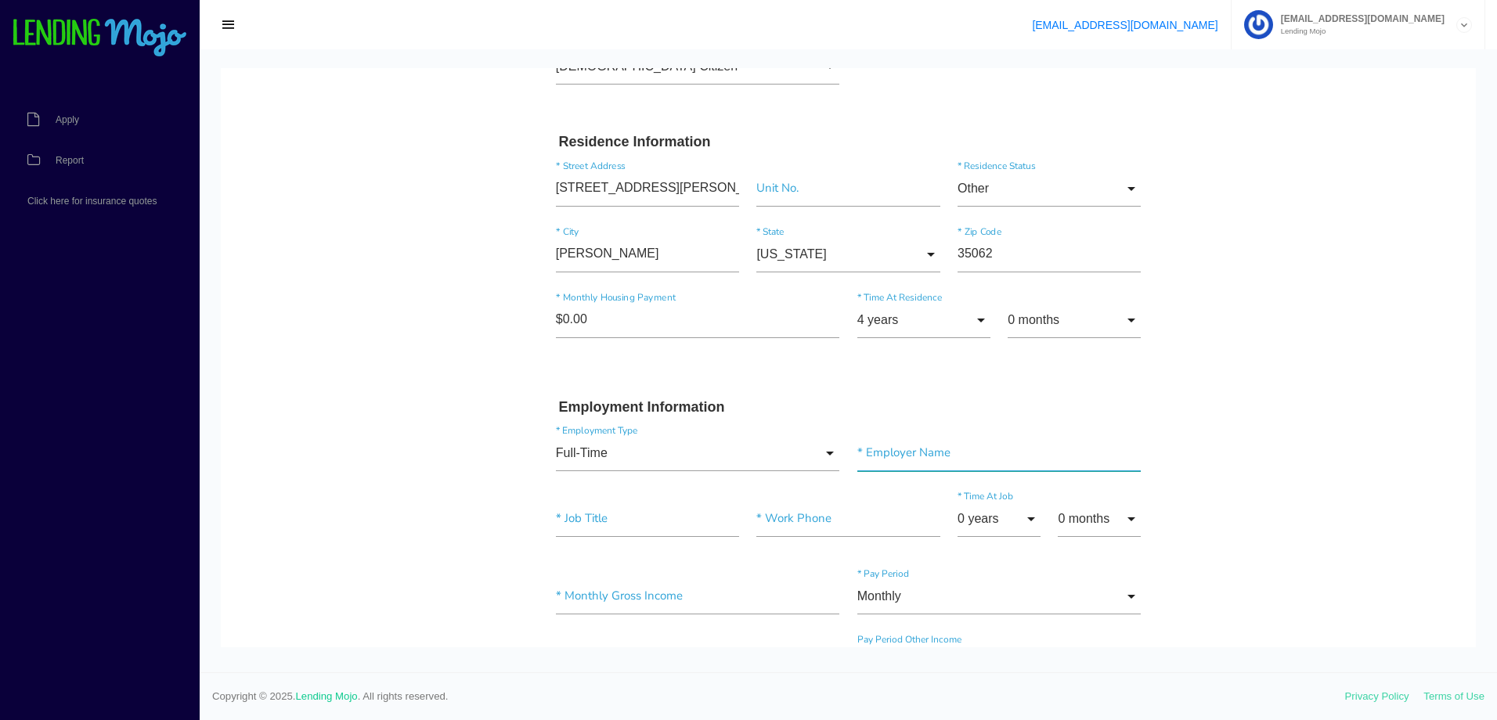
click at [922, 455] on input"] "text" at bounding box center [999, 453] width 284 height 36
paste input"] "Reginal care medical services"
type input"] "Reginal care medical services"
drag, startPoint x: 612, startPoint y: 524, endPoint x: 629, endPoint y: 524, distance: 17.2
click at [612, 524] on input"] "text" at bounding box center [647, 519] width 183 height 36
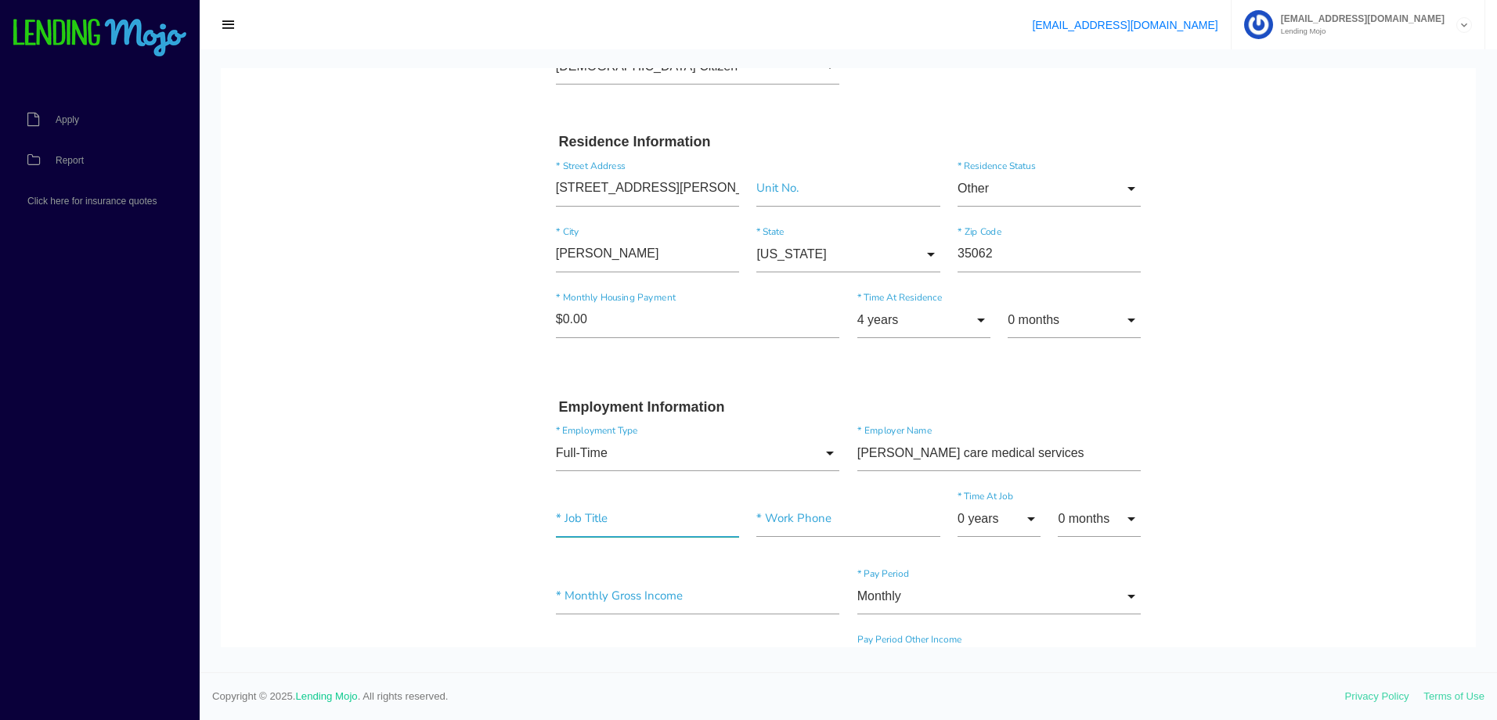
paste input"] "advanced EMT"
type input"] "advanced EMT"
click at [798, 525] on input"] "text" at bounding box center [847, 519] width 183 height 36
paste input"] "(205) 407-5600"
type input"] "(205) 407-5600"
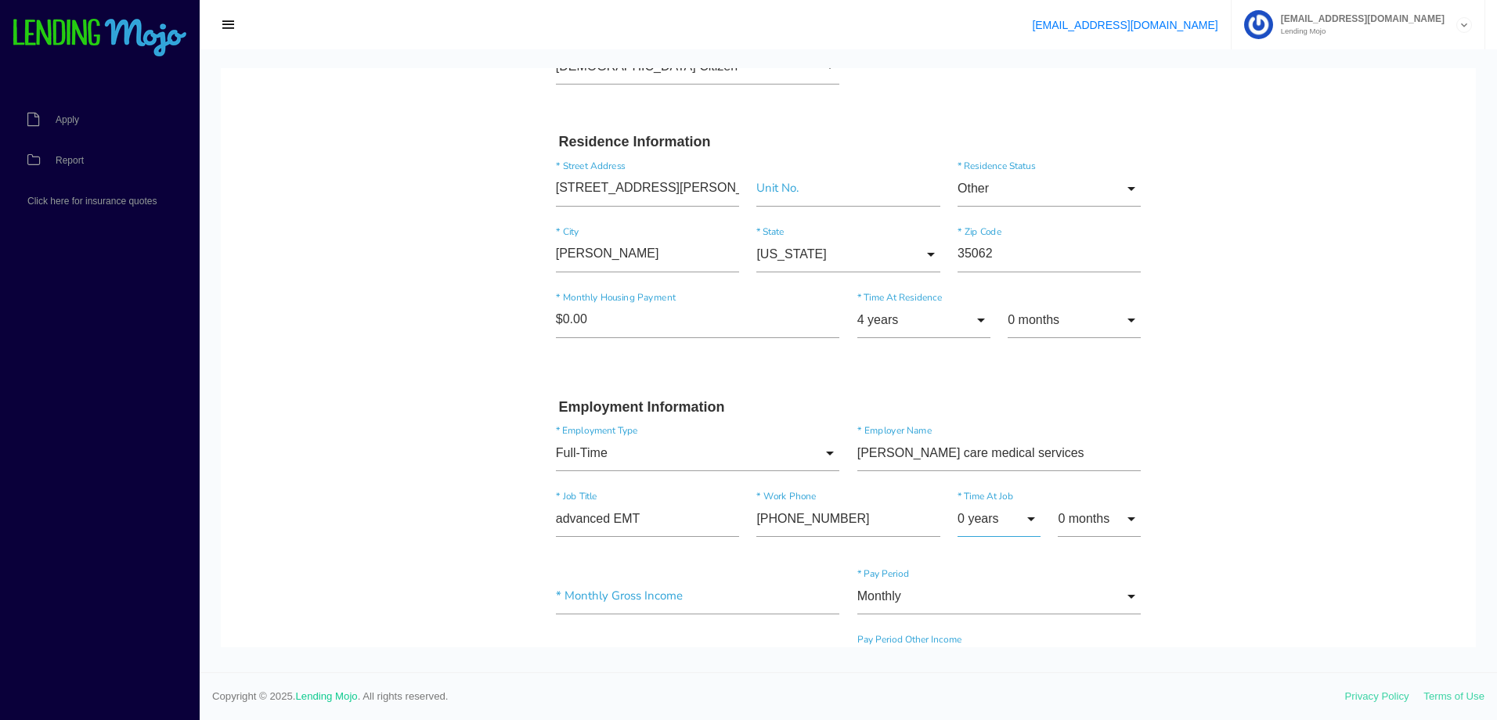
click at [989, 525] on input "0 years" at bounding box center [999, 519] width 83 height 36
click at [979, 215] on span "3 years" at bounding box center [999, 205] width 83 height 39
type input "3 years"
click at [1096, 521] on input "0 months" at bounding box center [1099, 519] width 83 height 36
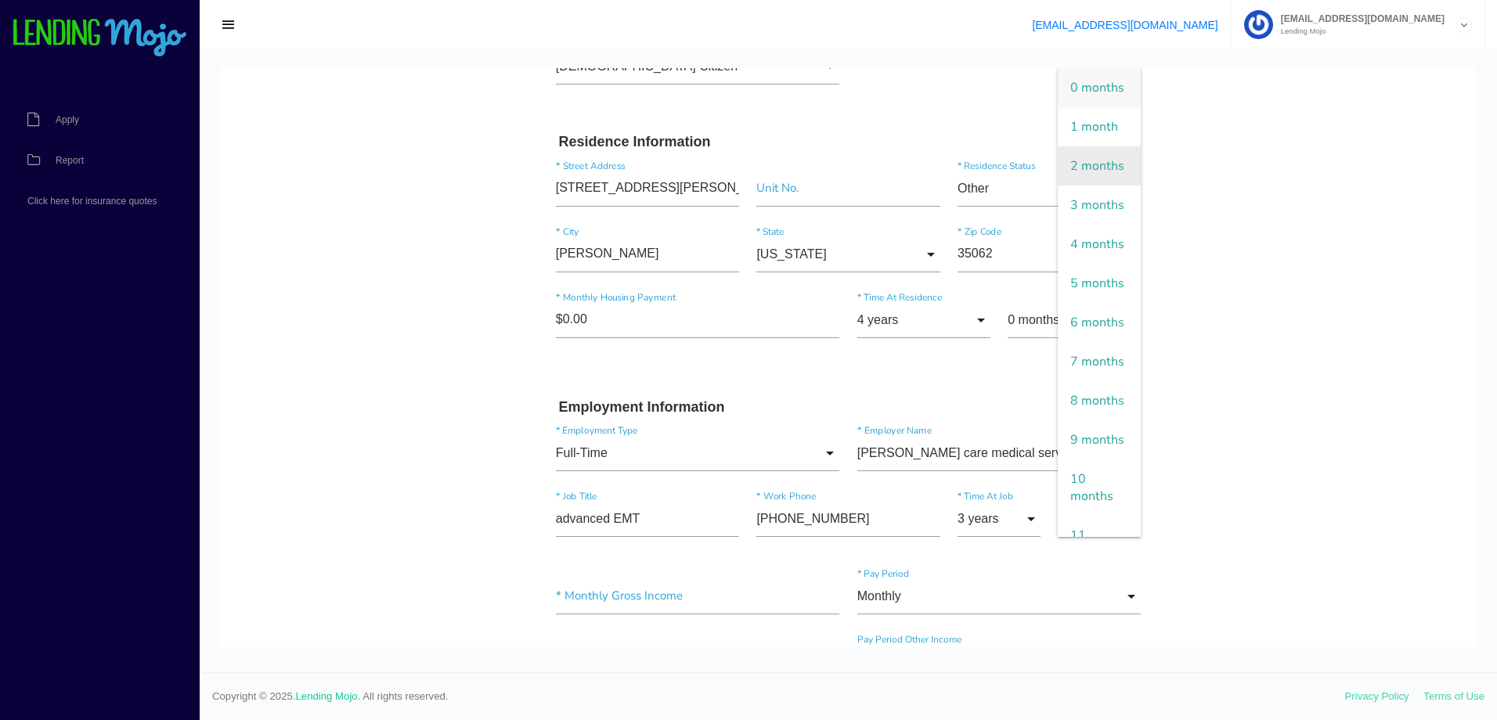
click at [1077, 186] on span "2 months" at bounding box center [1099, 165] width 83 height 39
type input "2 months"
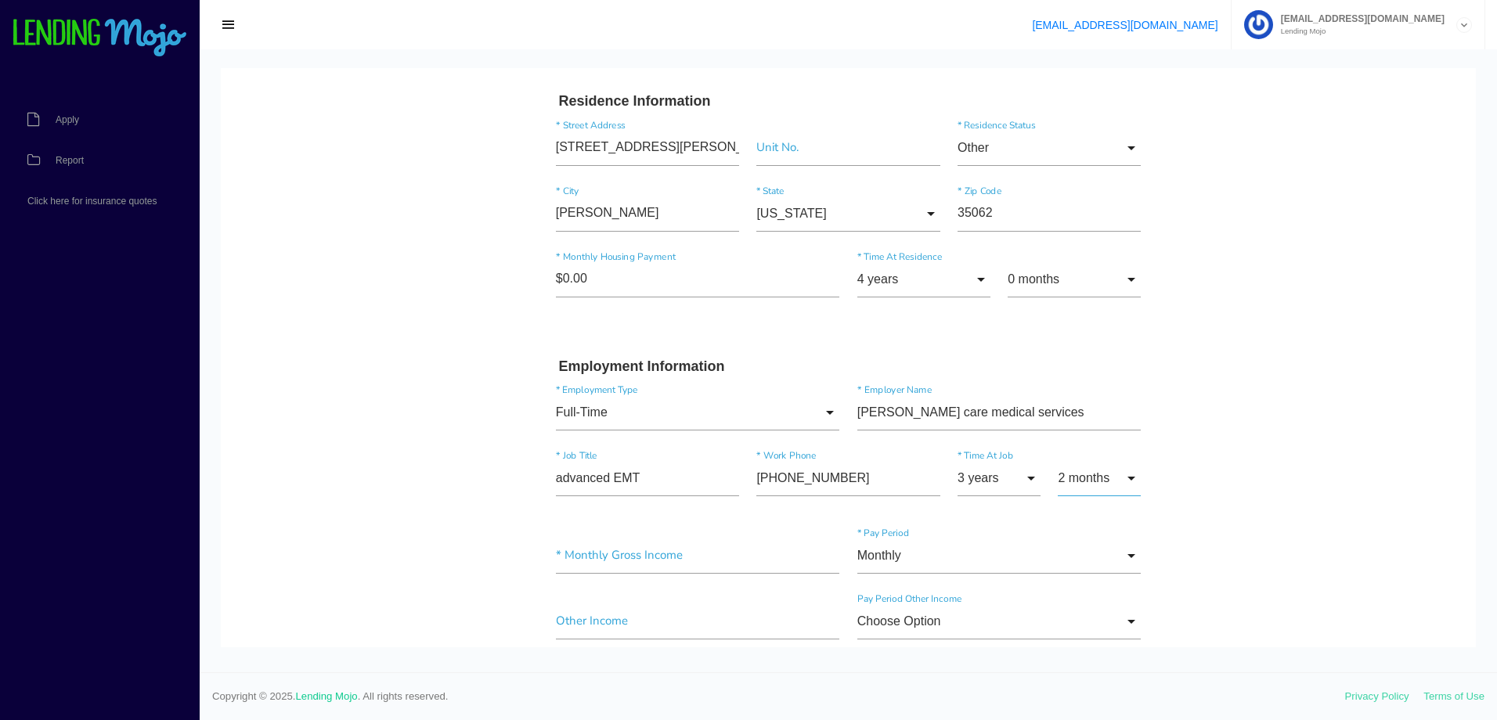
scroll to position [470, 0]
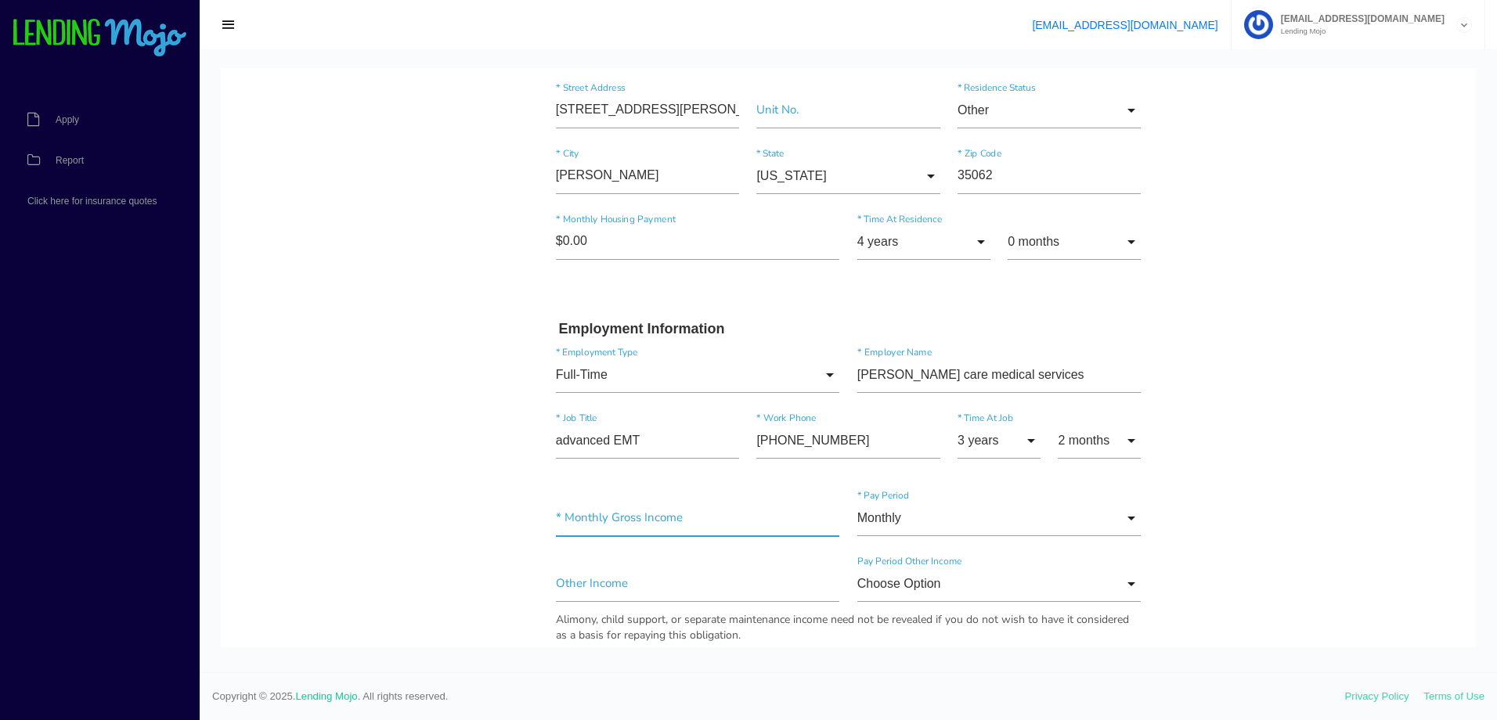
click at [644, 526] on input"] "text" at bounding box center [698, 518] width 284 height 36
drag, startPoint x: 662, startPoint y: 521, endPoint x: 408, endPoint y: 490, distance: 255.5
click at [411, 490] on body "Quick, Secure Financing Personalized to You. MELANIE * First Name Middle Name C…" at bounding box center [848, 467] width 1255 height 1738
type input"] "$7,100.00"
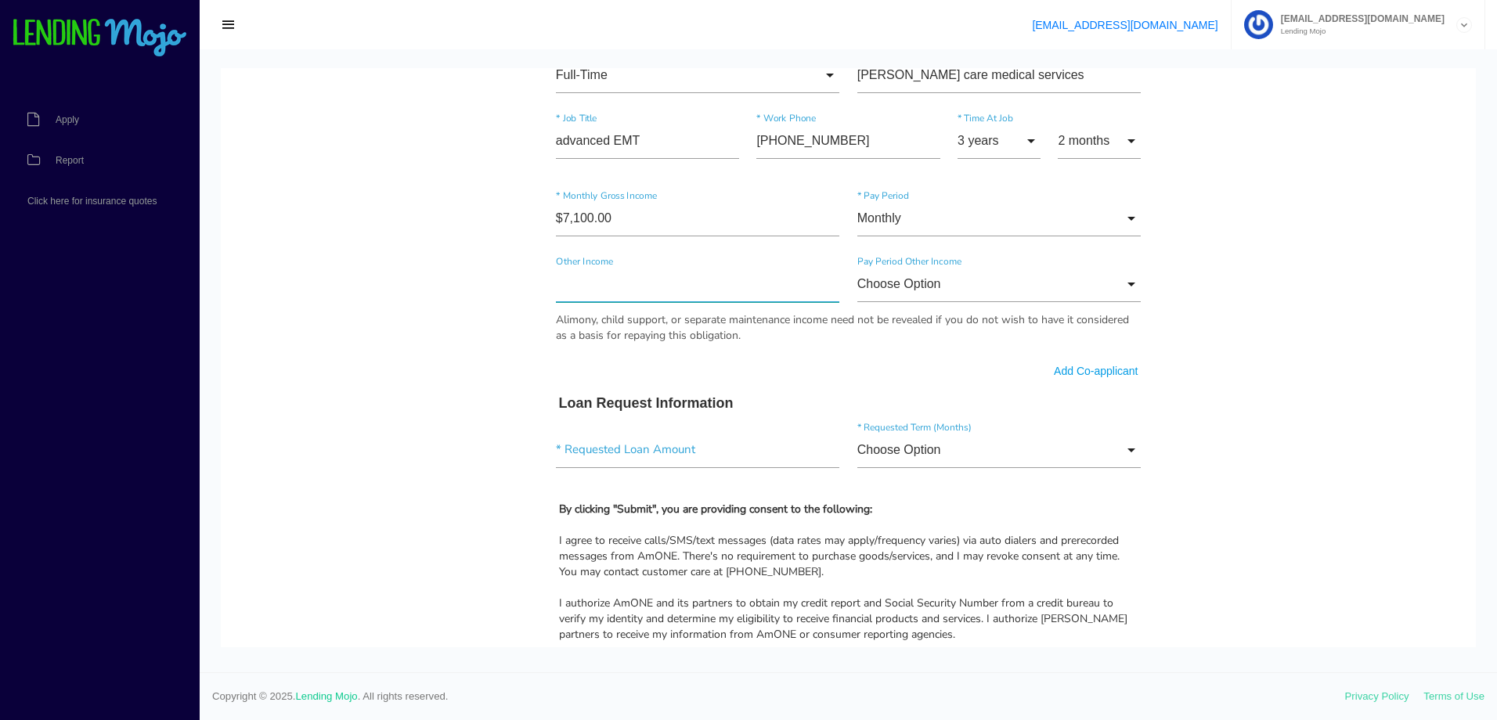
scroll to position [783, 0]
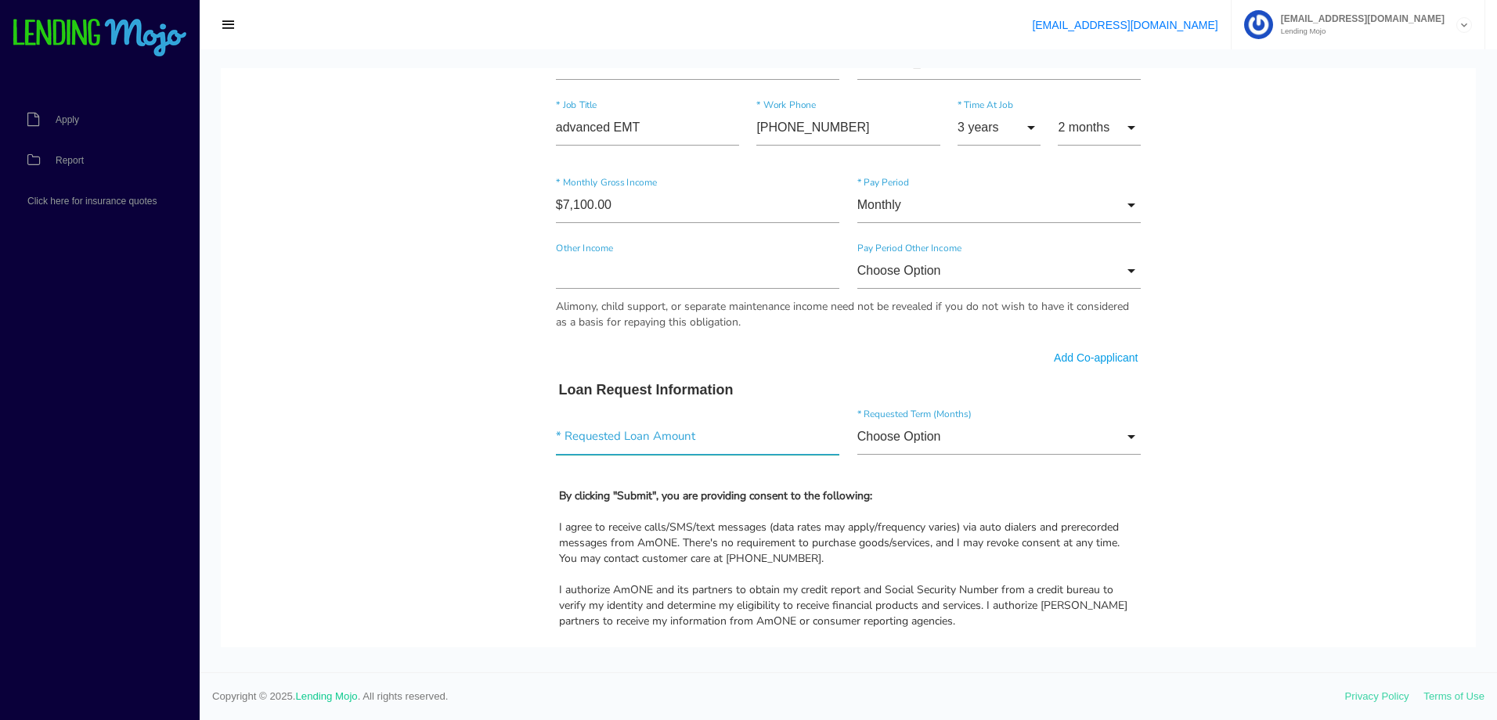
drag, startPoint x: 668, startPoint y: 435, endPoint x: 407, endPoint y: 435, distance: 260.7
click at [662, 435] on input"] "text" at bounding box center [698, 437] width 284 height 36
type input"] "$2,050.00"
click at [1019, 434] on input "Choose Option" at bounding box center [999, 437] width 284 height 36
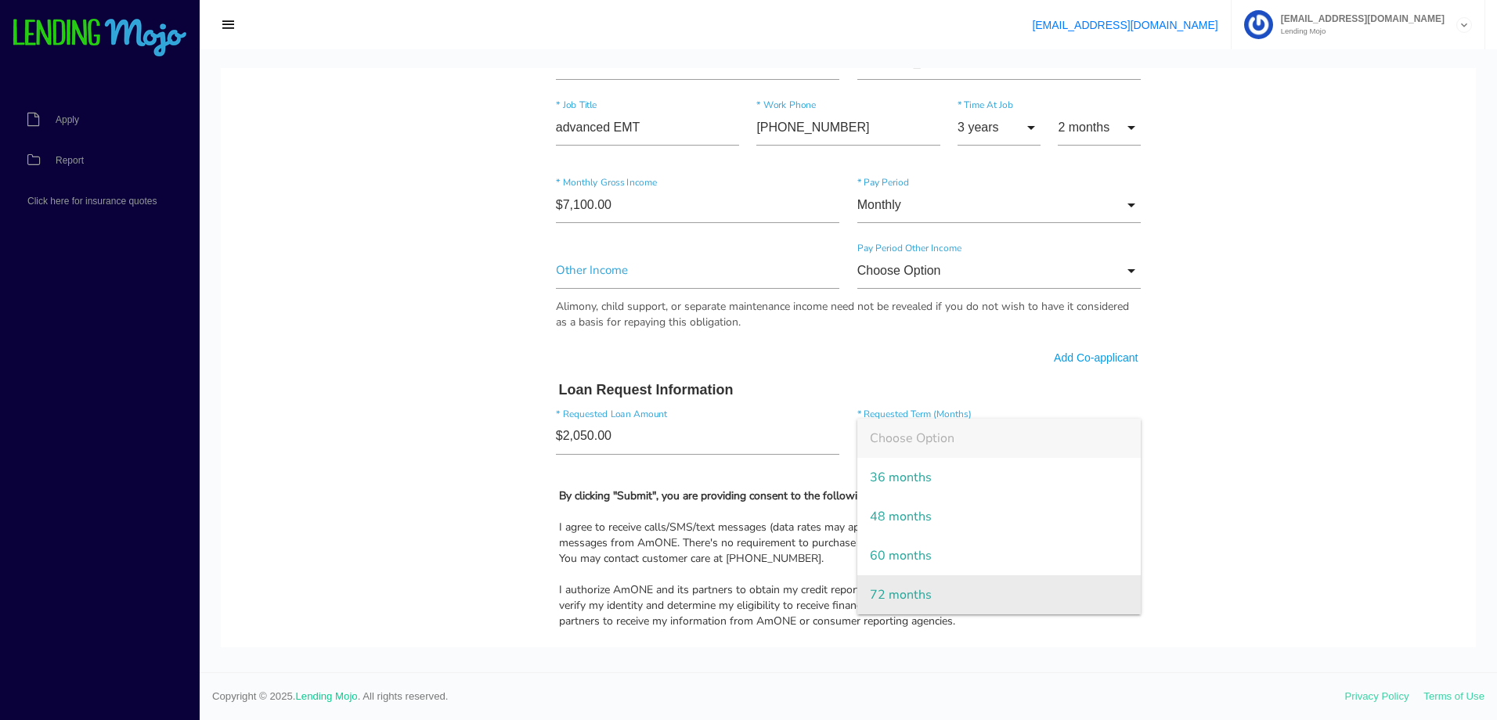
click at [945, 584] on span "72 months" at bounding box center [999, 594] width 284 height 39
type input "72 months"
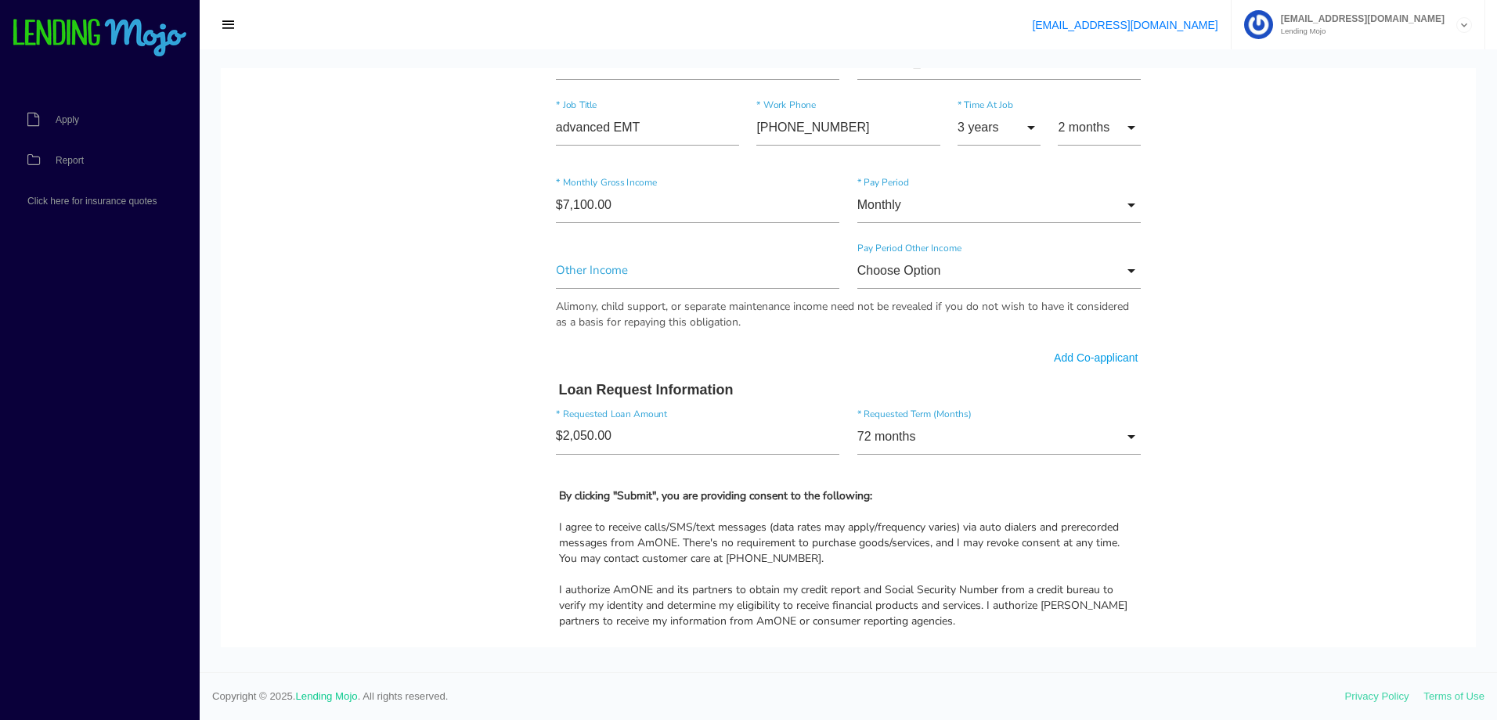
click at [1186, 500] on body "Quick, Secure Financing Personalized to You. MELANIE * First Name Middle Name C…" at bounding box center [848, 154] width 1255 height 1738
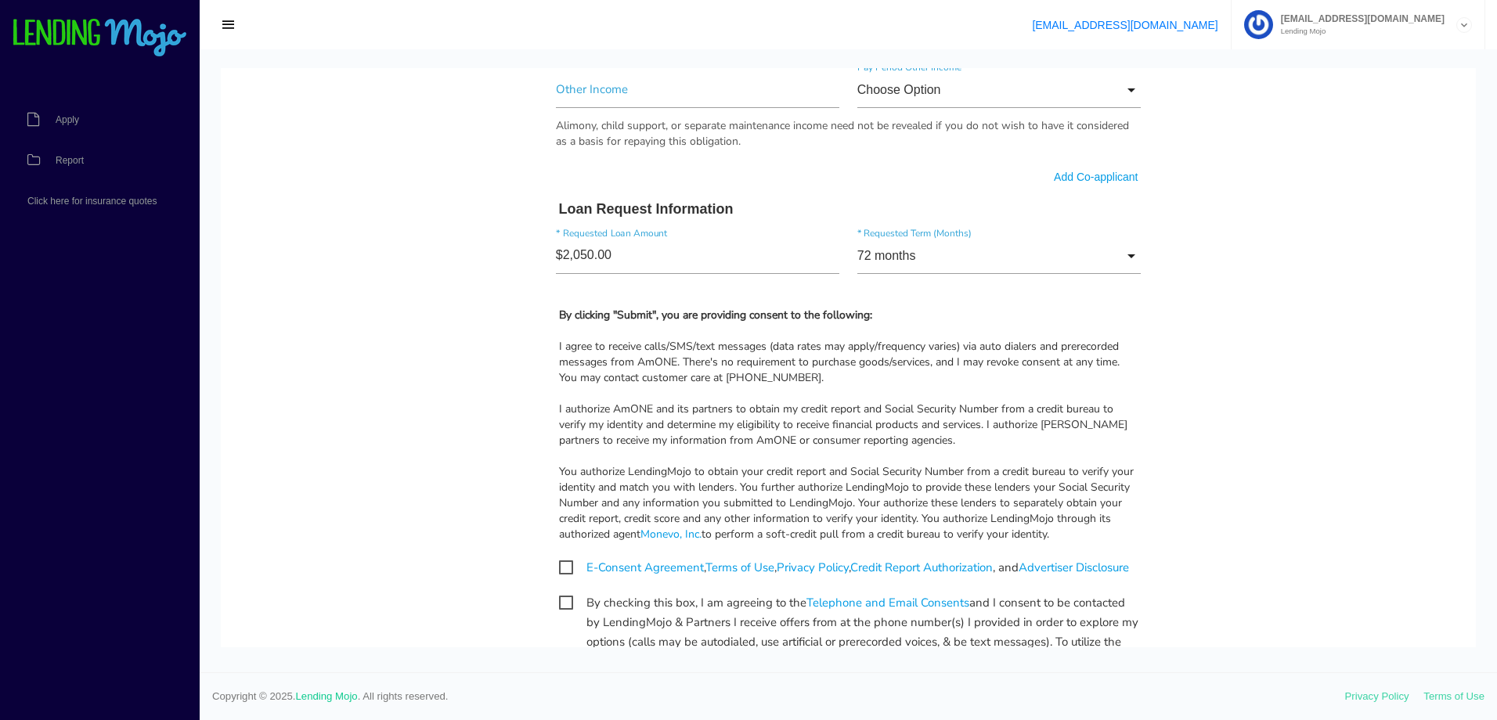
scroll to position [1018, 0]
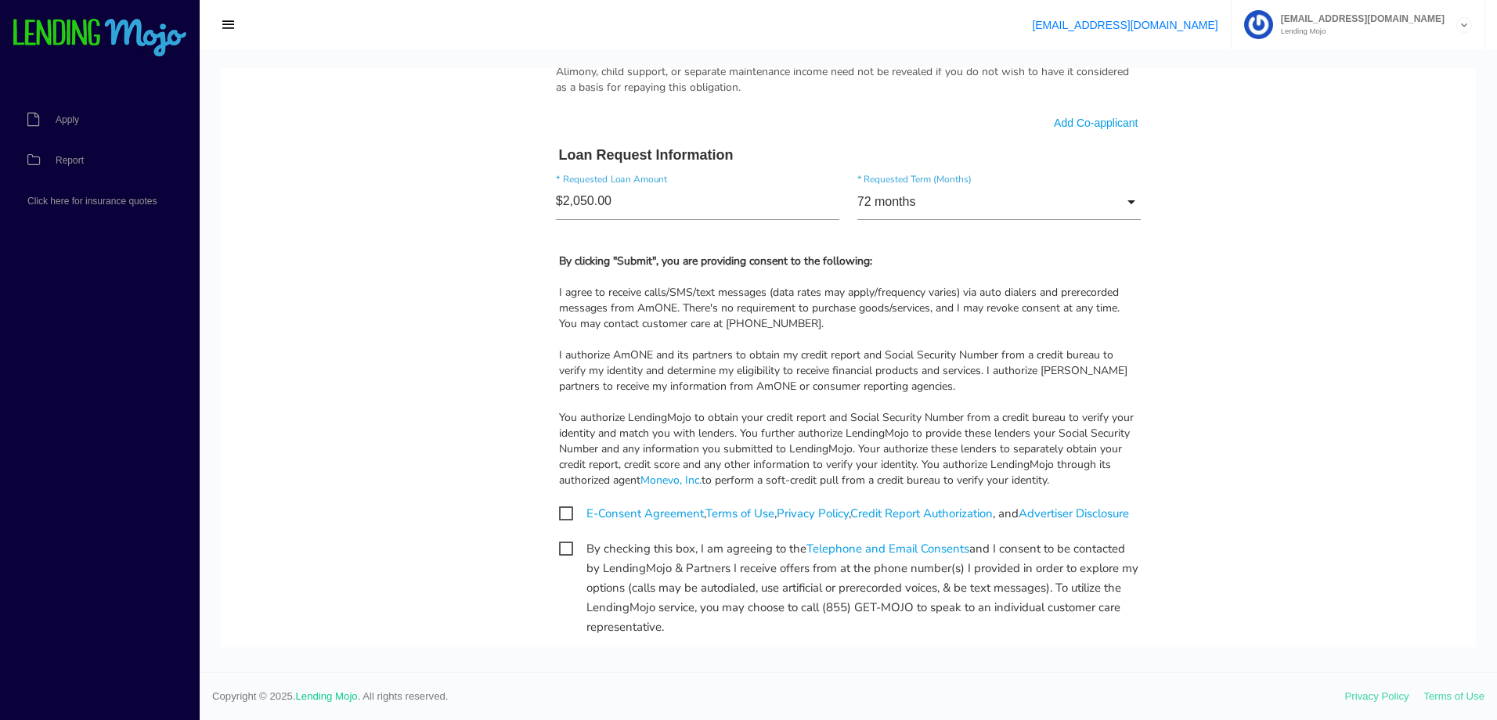
drag, startPoint x: 562, startPoint y: 507, endPoint x: 567, endPoint y: 532, distance: 25.5
click at [561, 507] on span "E-Consent Agreement , Terms of Use , Privacy Policy , Credit Report Authorizati…" at bounding box center [844, 514] width 570 height 20
checkbox input "true"
click at [562, 559] on span "By checking this box, I am agreeing to the Telephone and Email Consents and I c…" at bounding box center [848, 549] width 579 height 20
checkbox input "true"
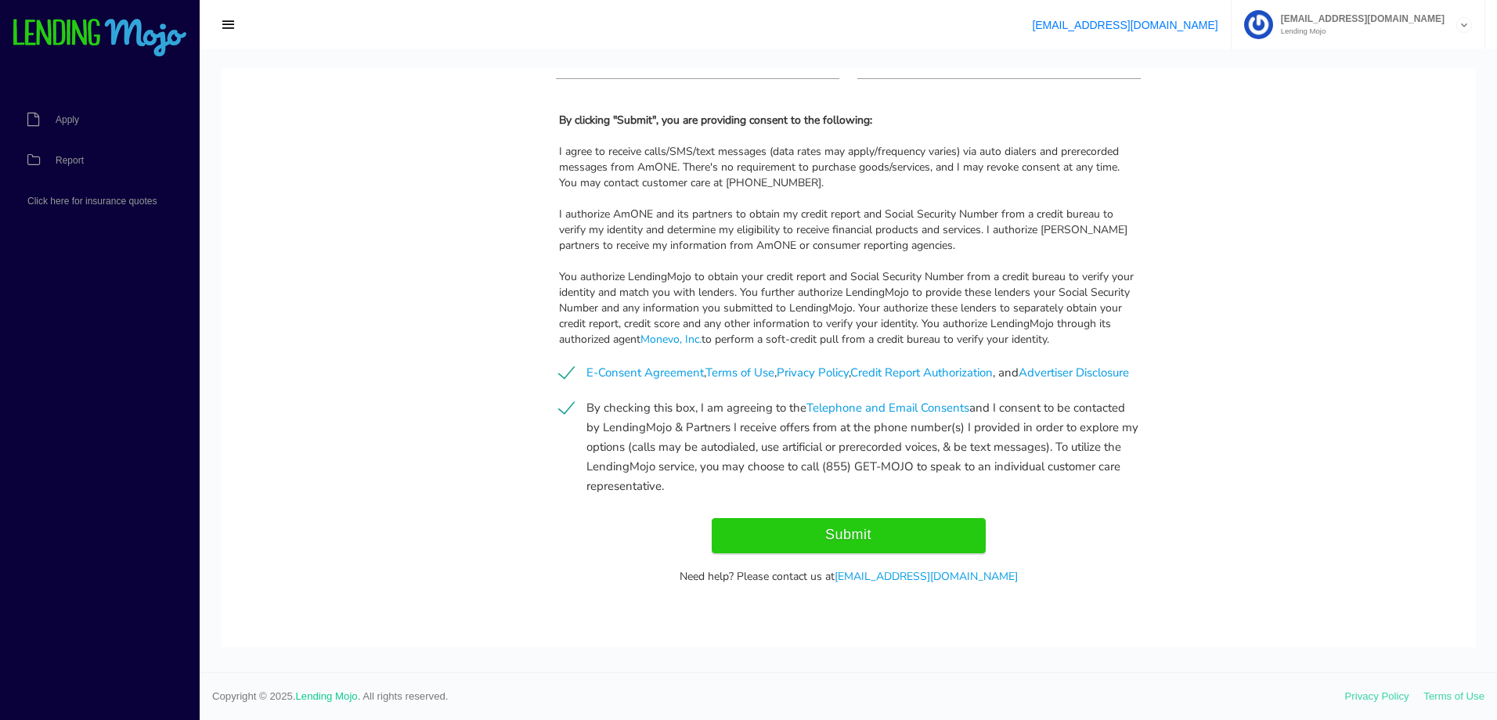
scroll to position [1177, 0]
click at [882, 534] on input "Submit" at bounding box center [849, 535] width 274 height 35
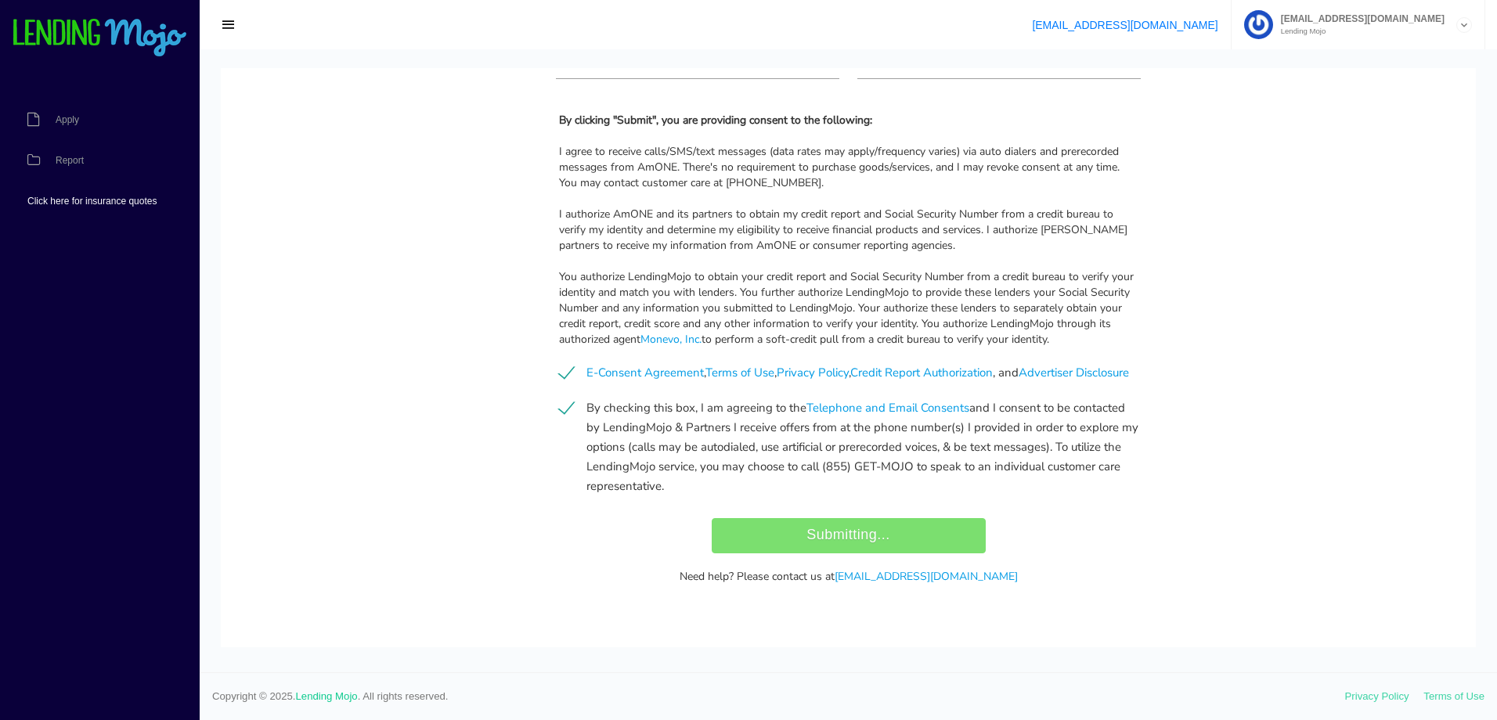
type input "Submit"
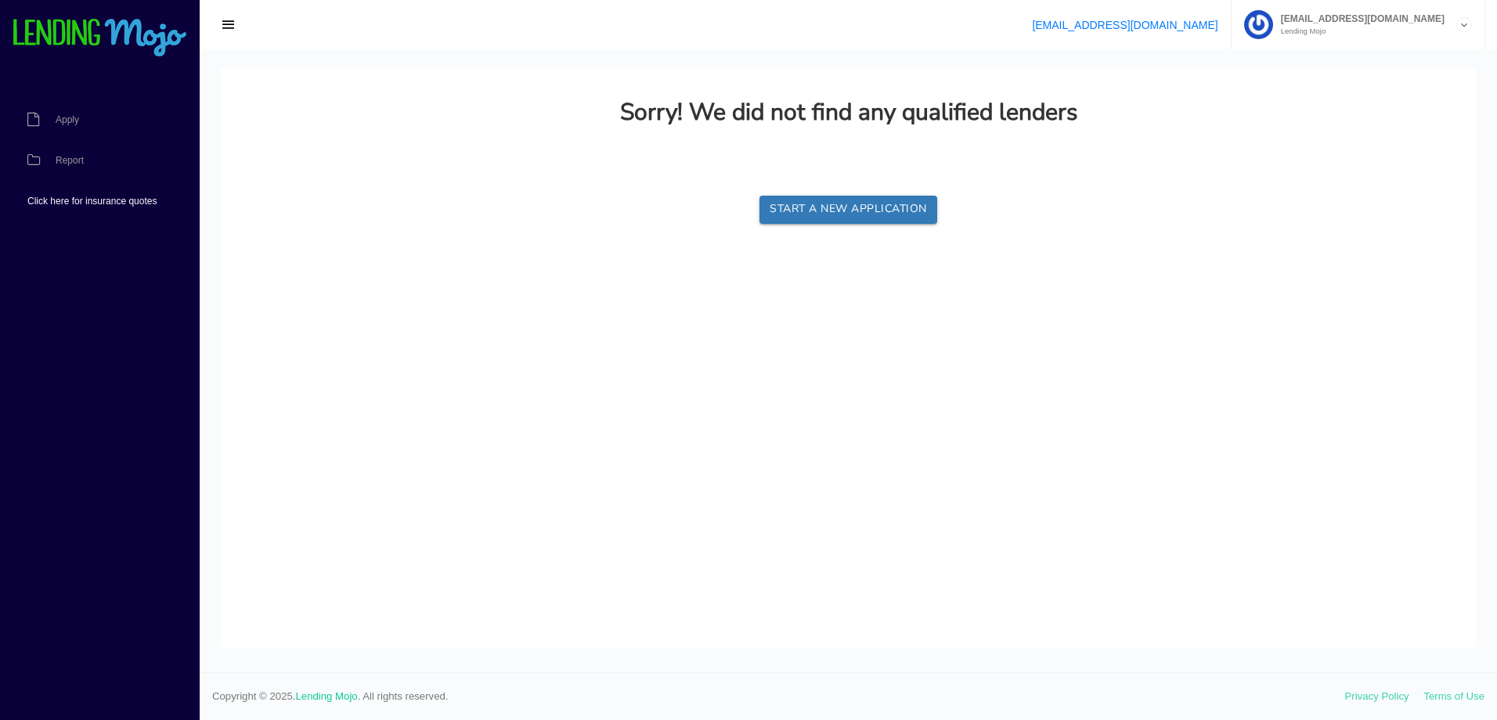
scroll to position [0, 0]
click at [64, 153] on link "Report" at bounding box center [92, 160] width 184 height 41
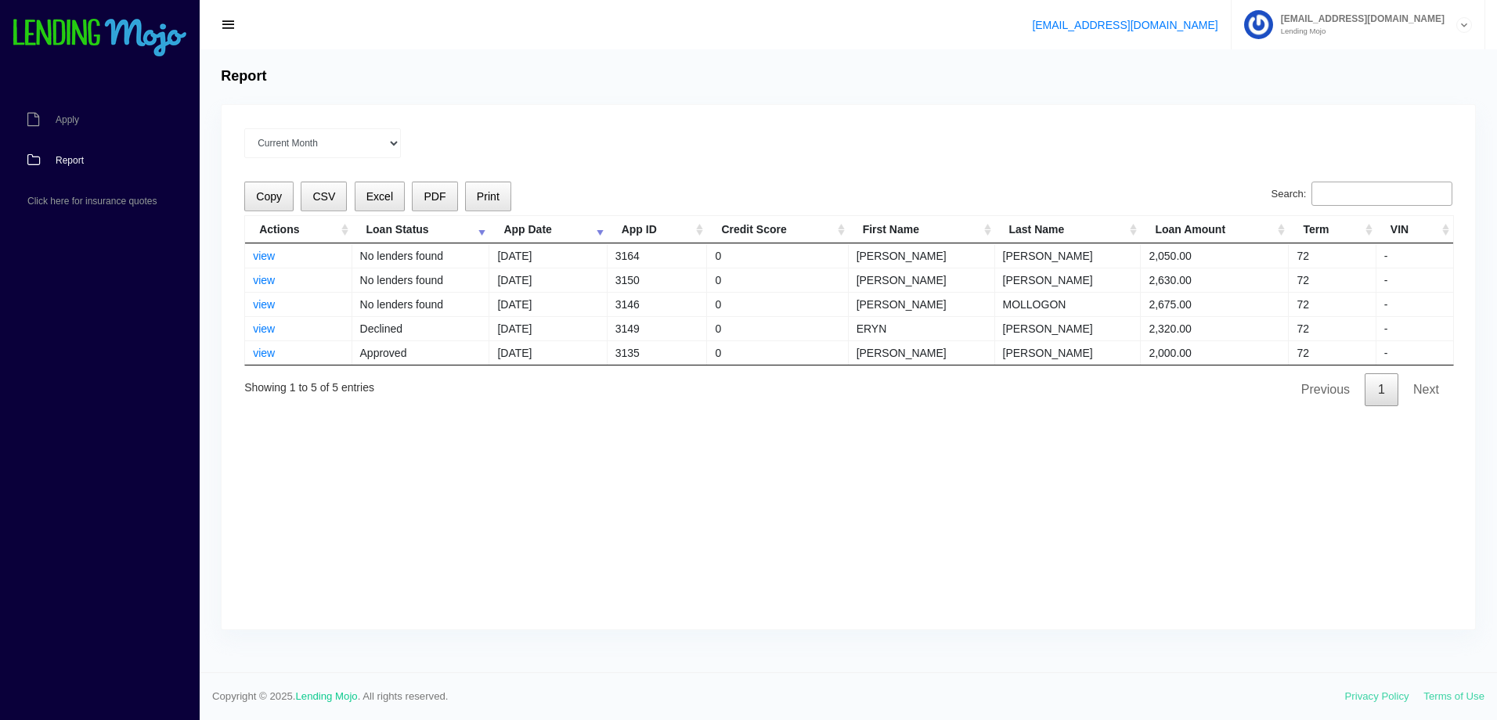
drag, startPoint x: 1354, startPoint y: 53, endPoint x: 1337, endPoint y: 53, distance: 17.2
click at [1354, 53] on div "Report Current Month Jul 2025 Jun 2025 May 2025 Apr 2025 Mar 2025 All time Load…" at bounding box center [848, 360] width 1297 height 623
drag, startPoint x: 19, startPoint y: 255, endPoint x: 22, endPoint y: 238, distance: 17.5
click at [19, 255] on ul "Apply Report Click here for insurance quotes" at bounding box center [92, 158] width 184 height 219
click at [70, 117] on span "Apply" at bounding box center [67, 119] width 23 height 9
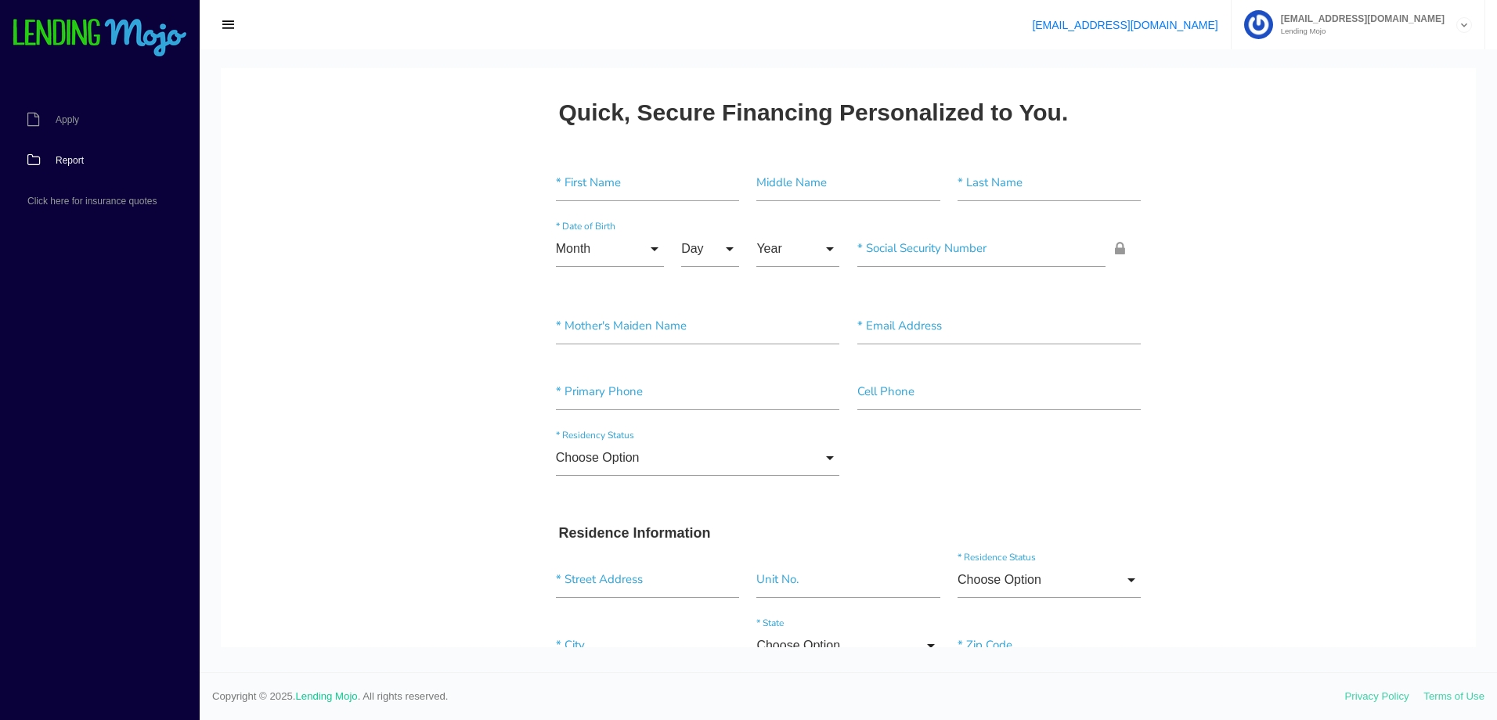
click at [83, 164] on span "Report" at bounding box center [70, 160] width 28 height 9
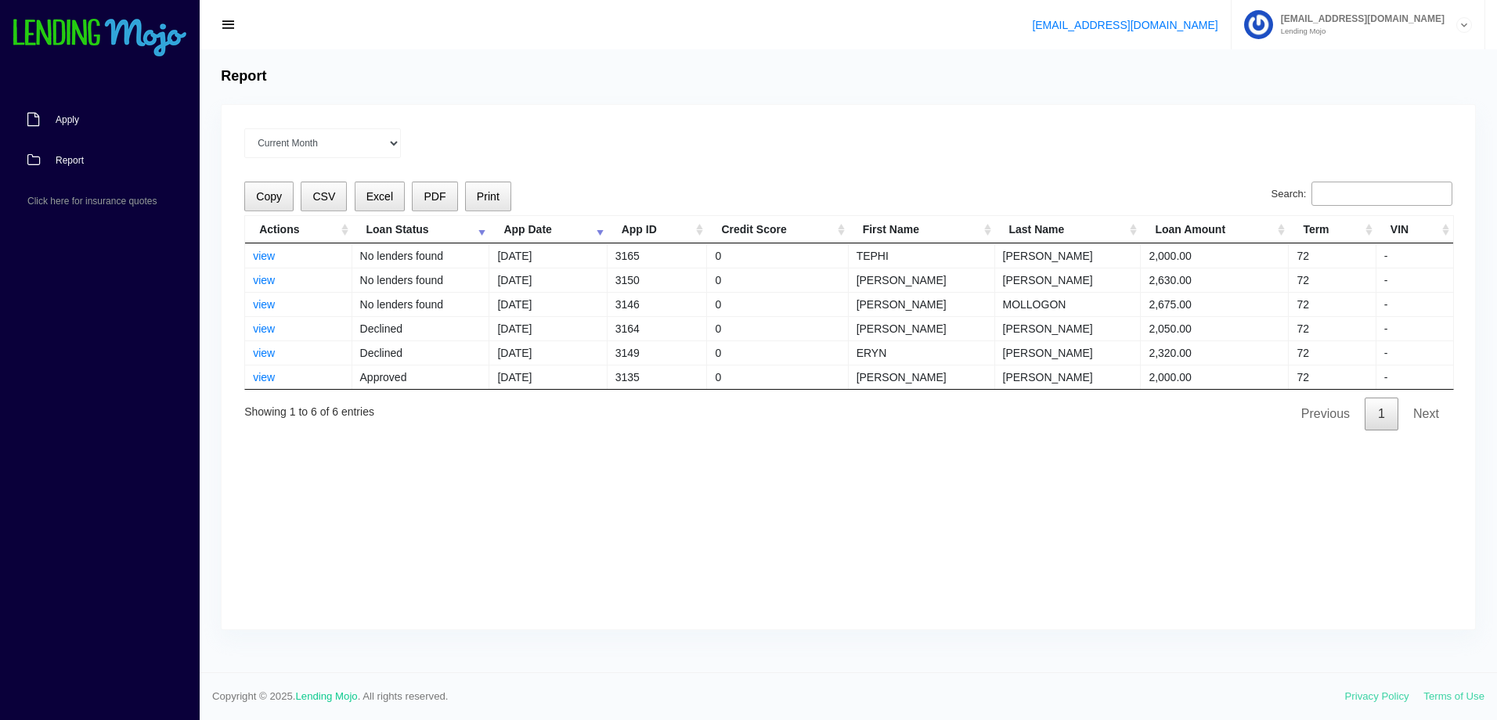
click at [72, 127] on link "Apply" at bounding box center [92, 119] width 184 height 41
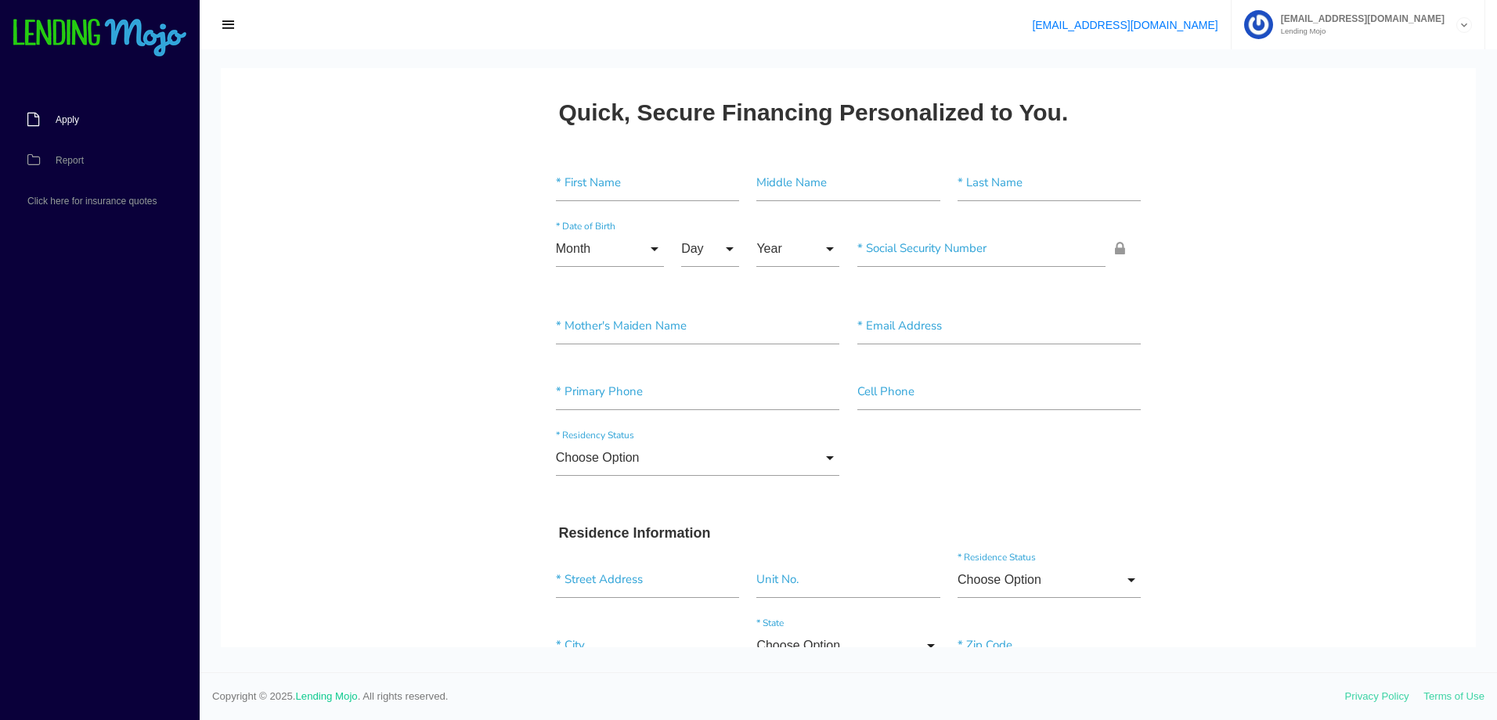
click at [68, 123] on span "Apply" at bounding box center [67, 119] width 23 height 9
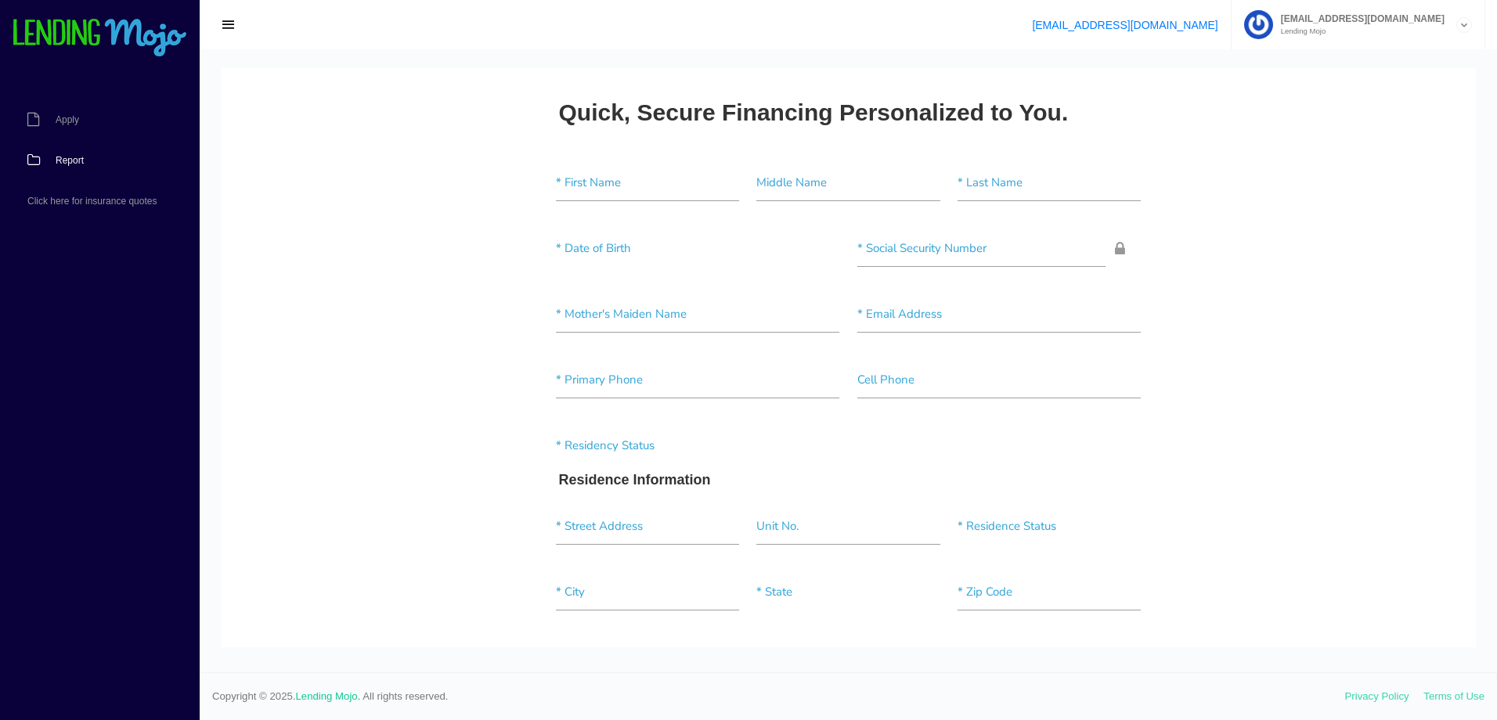
click at [66, 157] on span "Report" at bounding box center [70, 160] width 28 height 9
